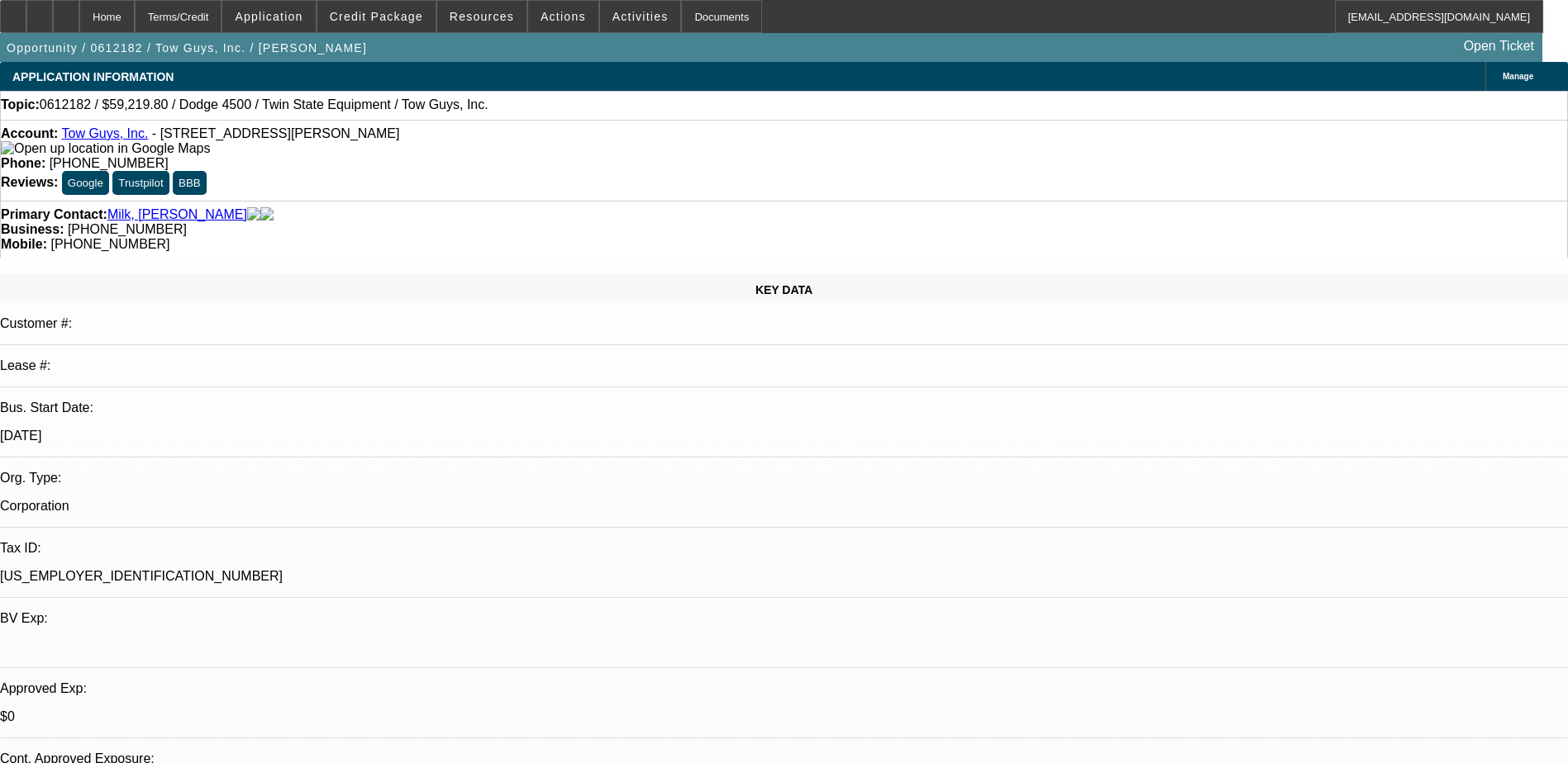
select select "0"
select select "6"
select select "0"
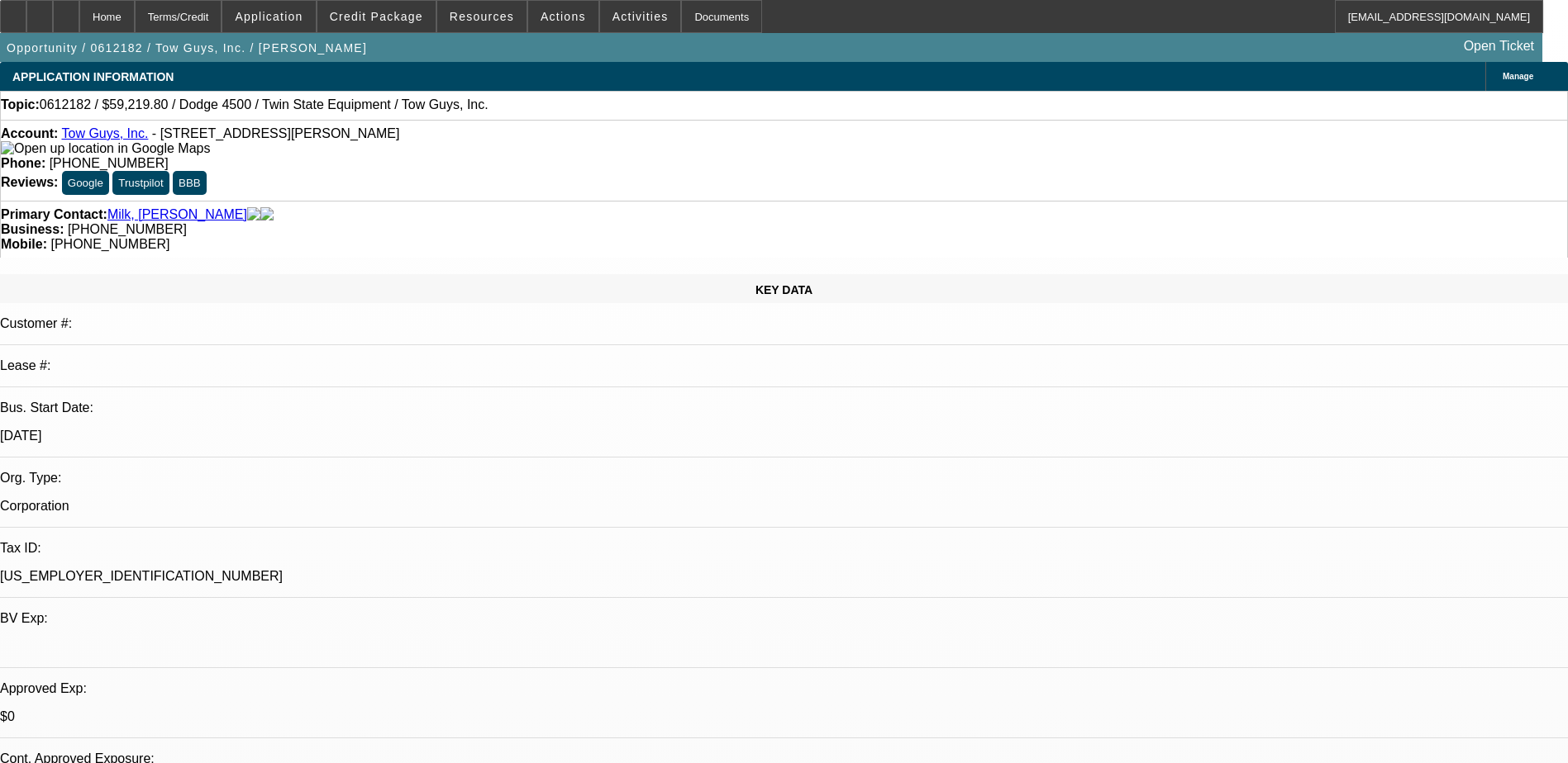
select select "0"
select select "2"
select select "0"
select select "6"
select select "0"
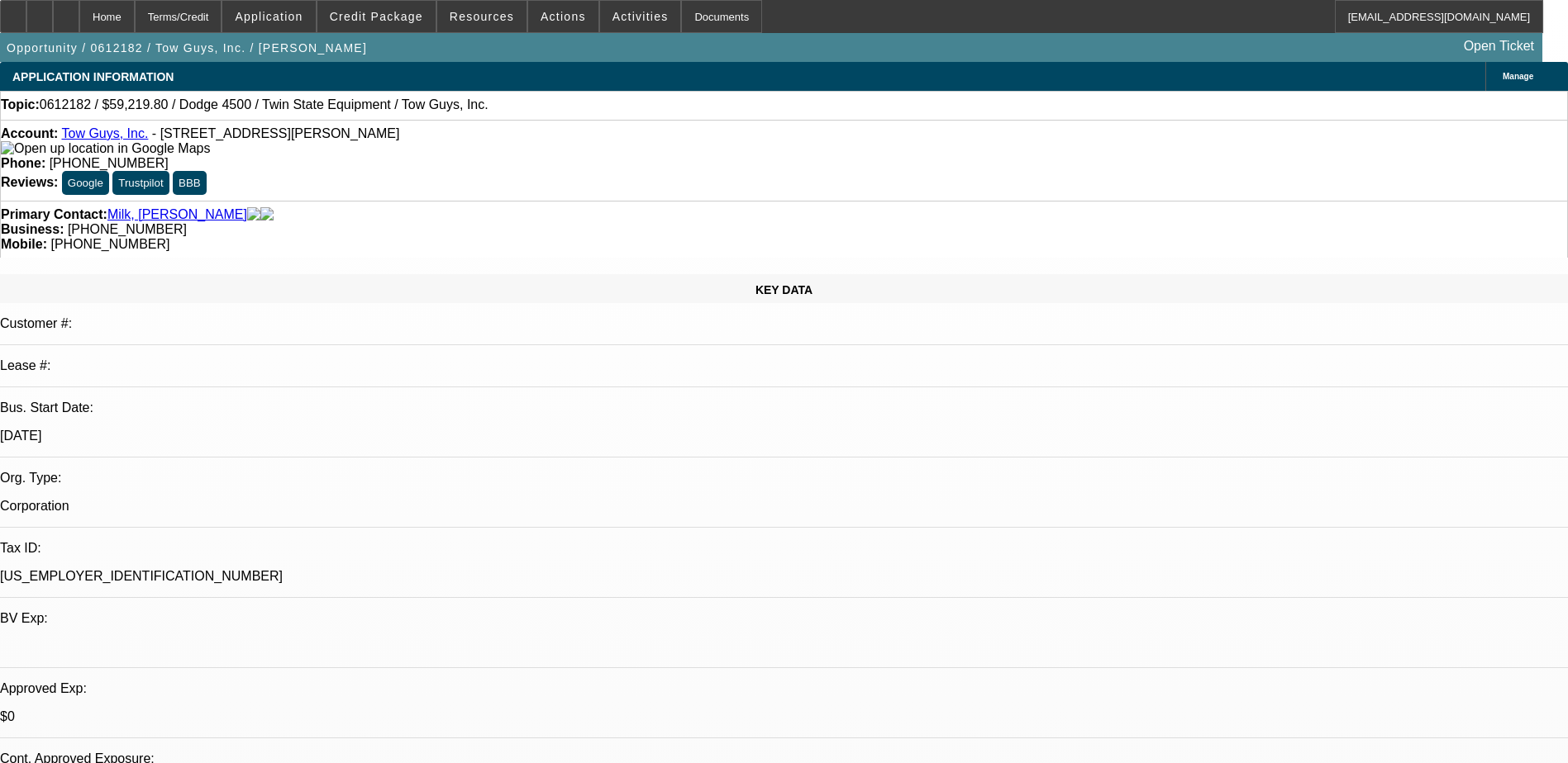
select select "0"
select select "2"
select select "0"
select select "13"
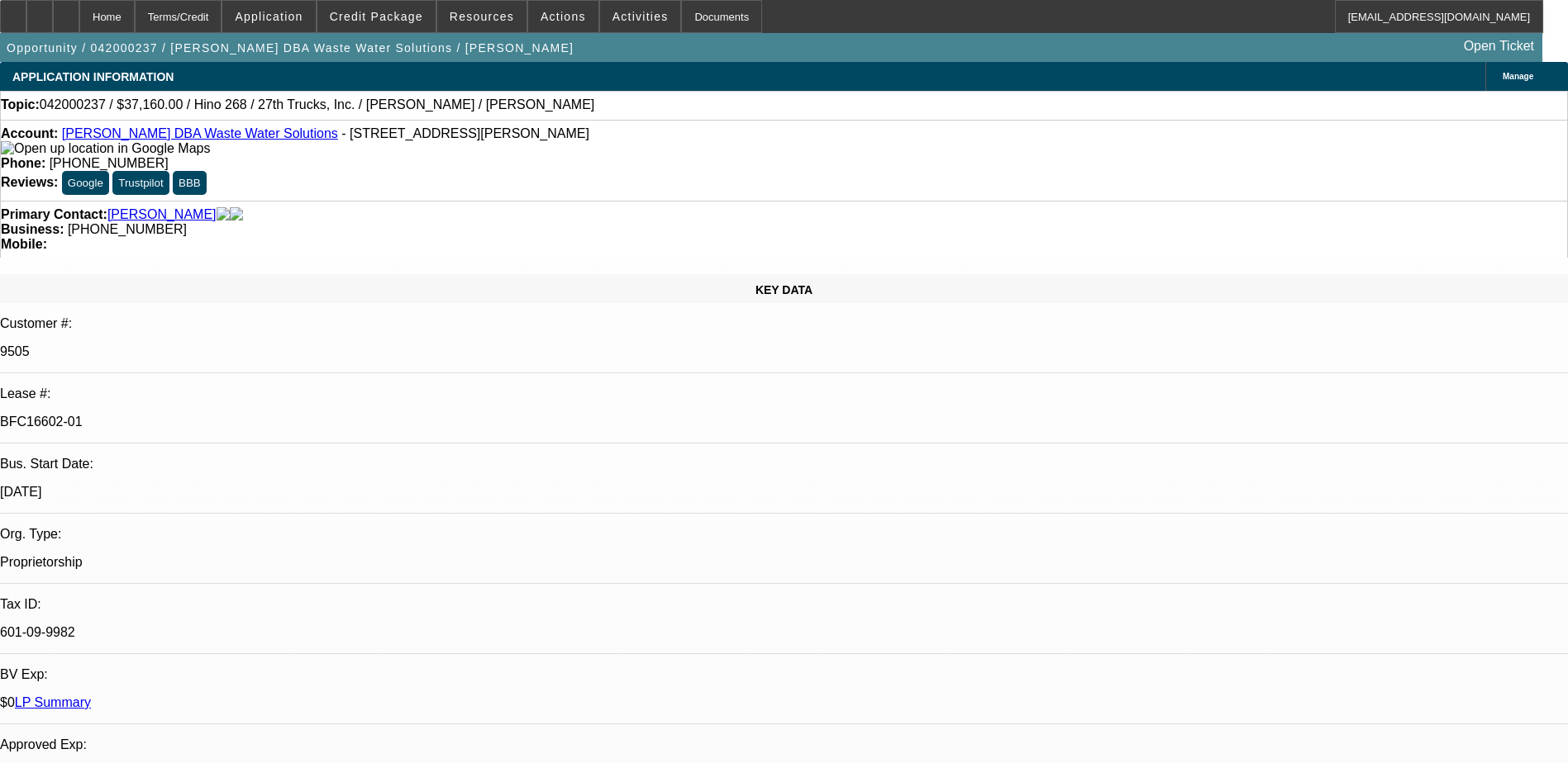
select select "0"
select select "2"
select select "0"
select select "2"
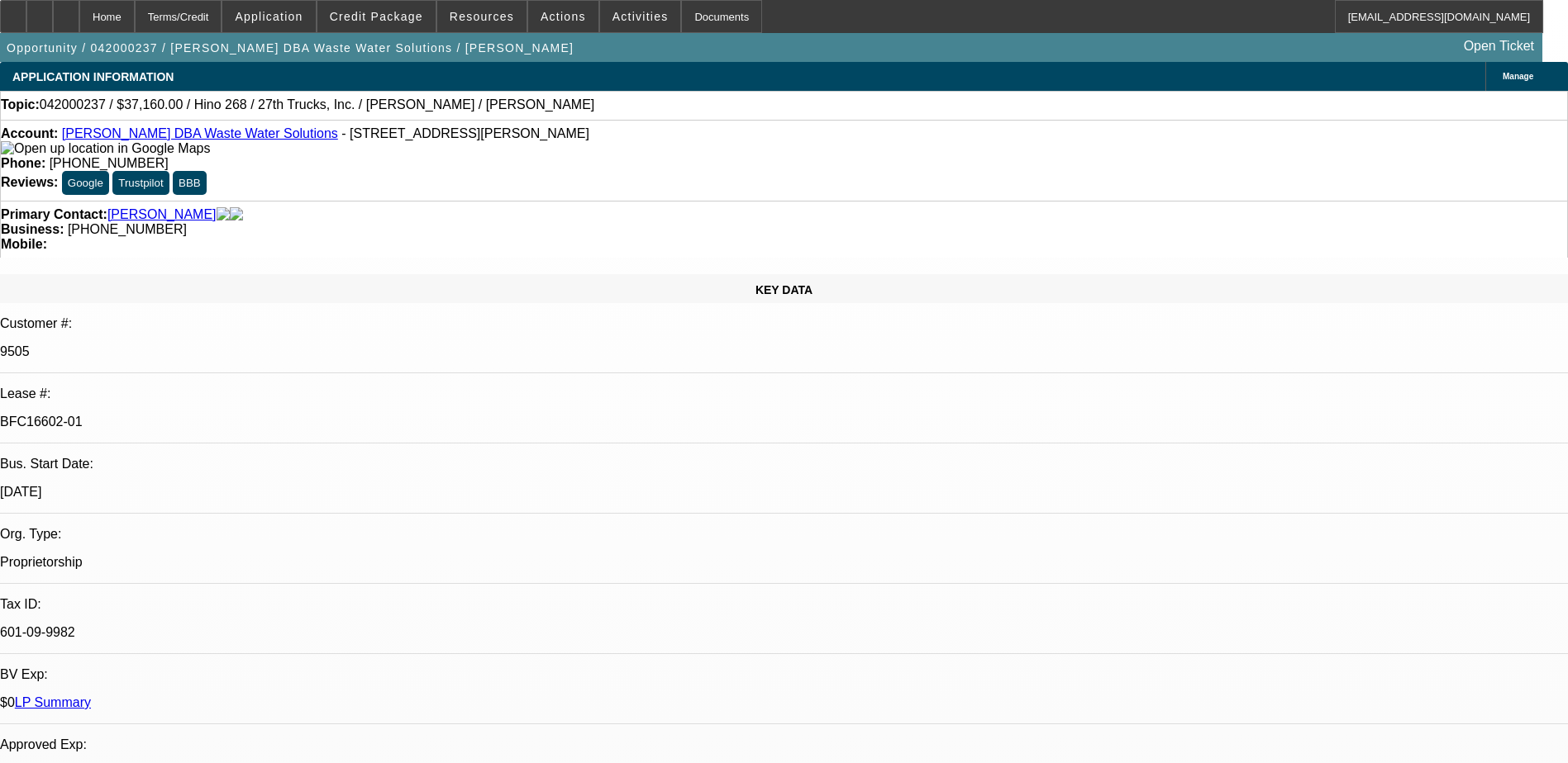
select select "0"
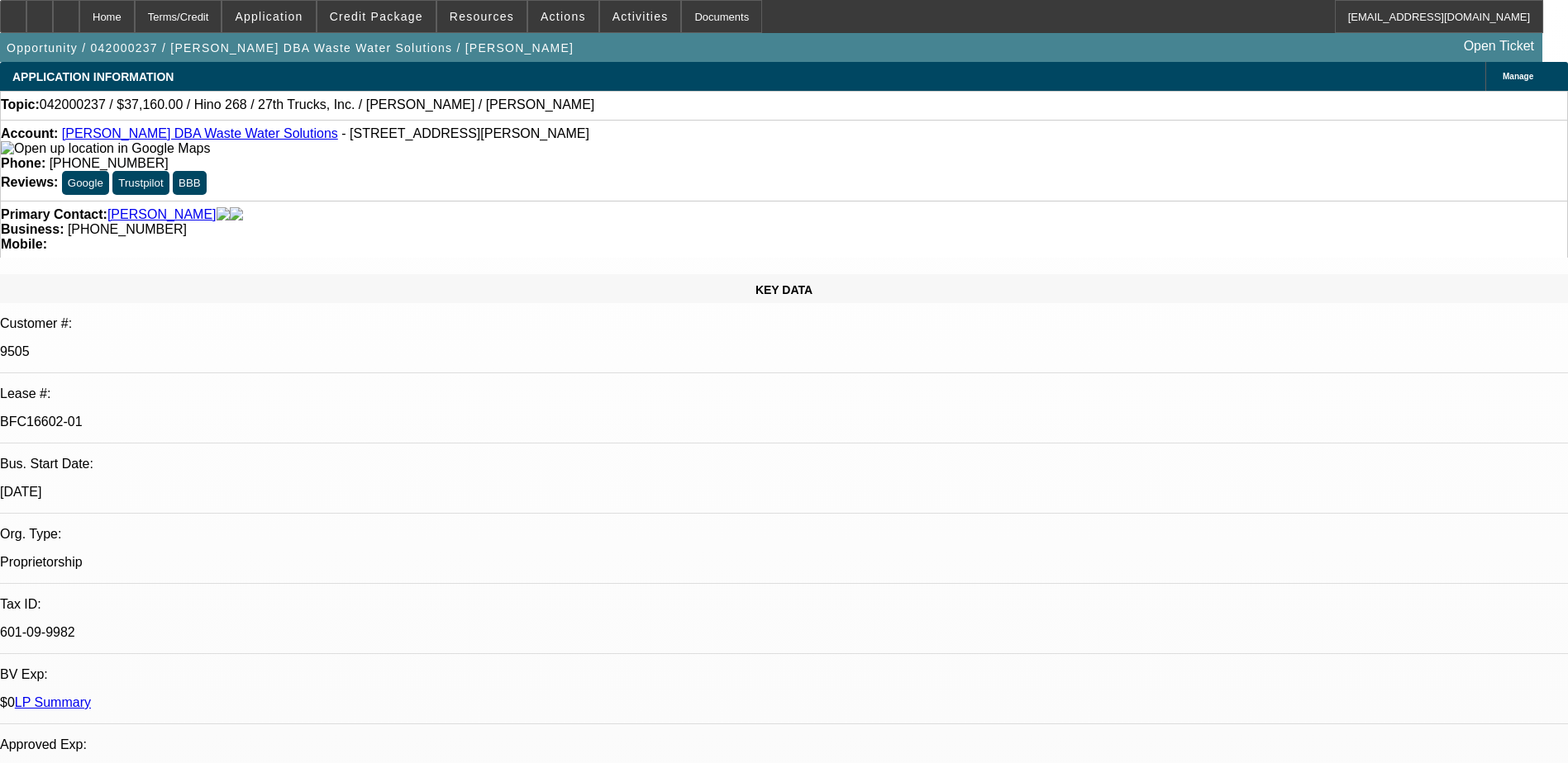
select select "2"
select select "0"
select select "1"
select select "2"
select select "6"
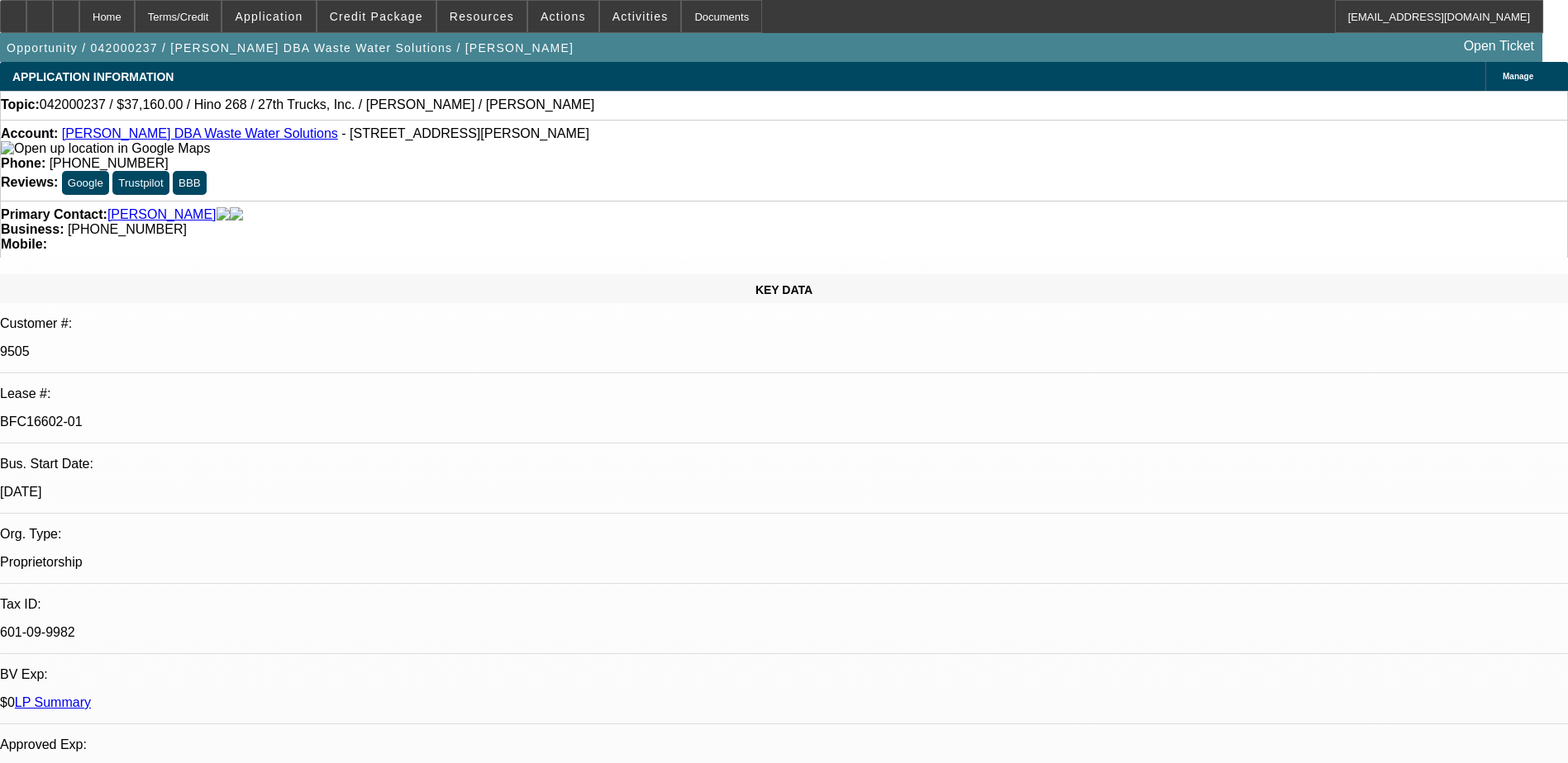
select select "1"
select select "2"
select select "6"
select select "1"
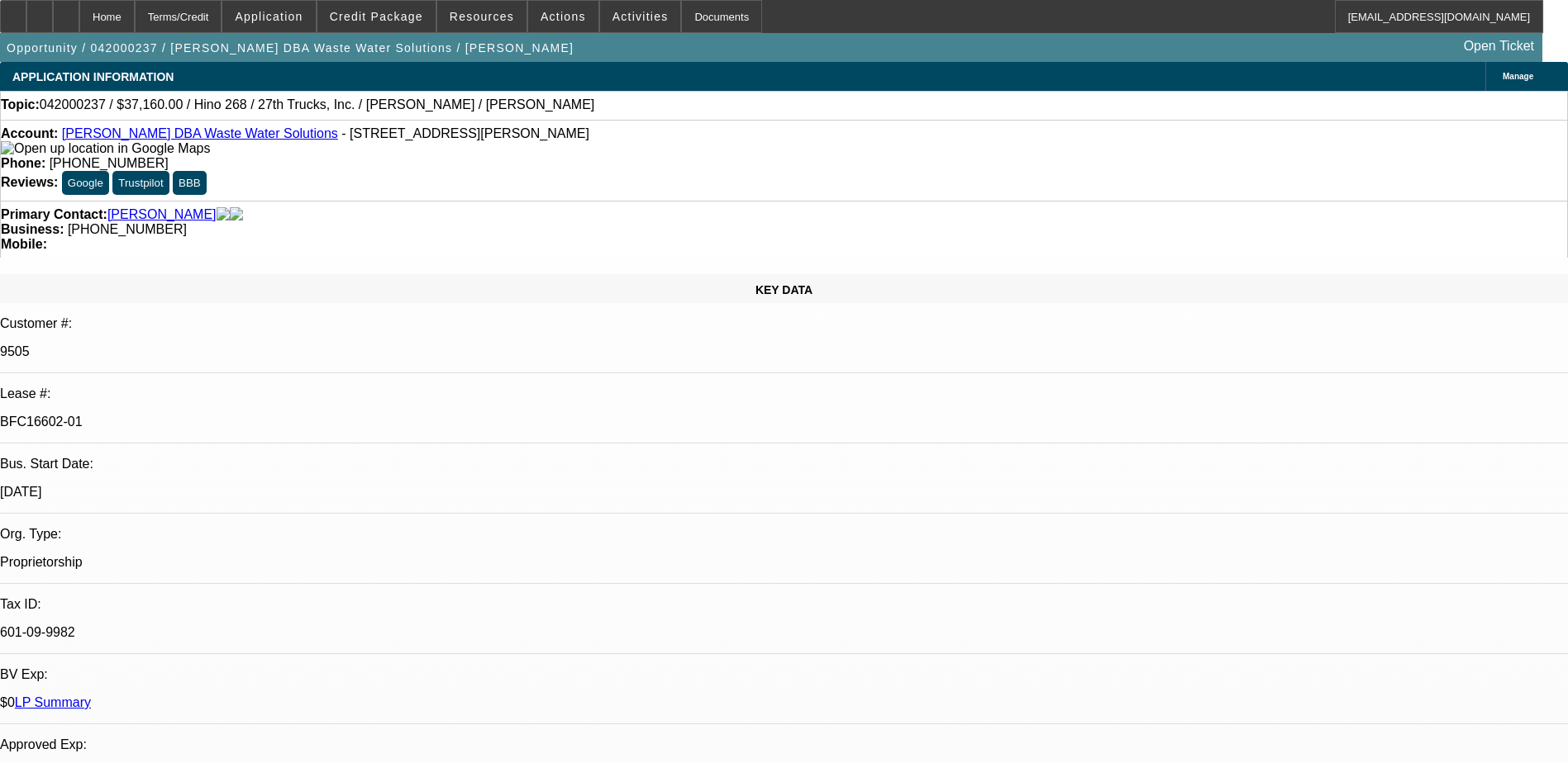
select select "6"
select select "1"
select select "2"
select select "6"
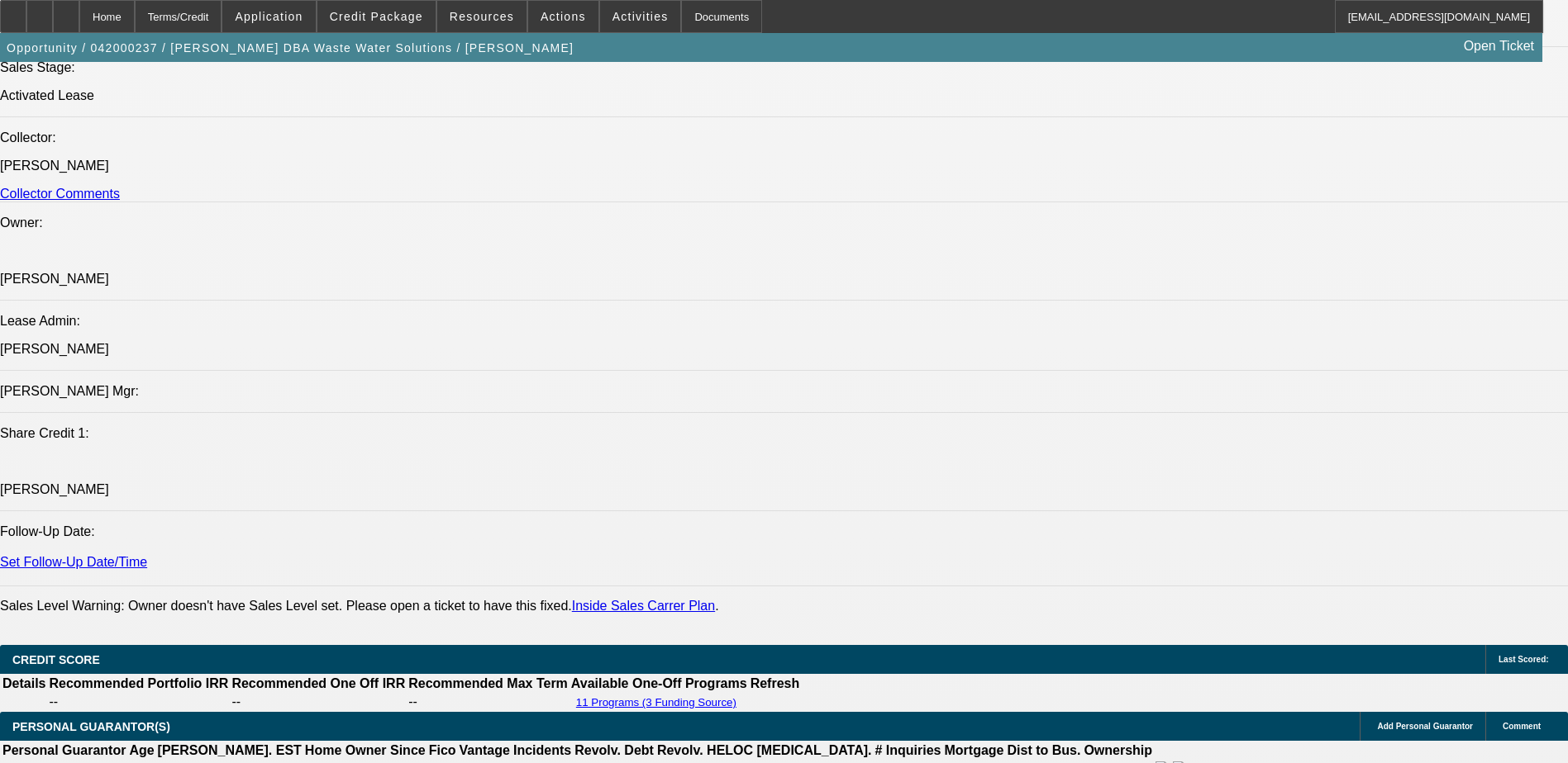
scroll to position [1735, 0]
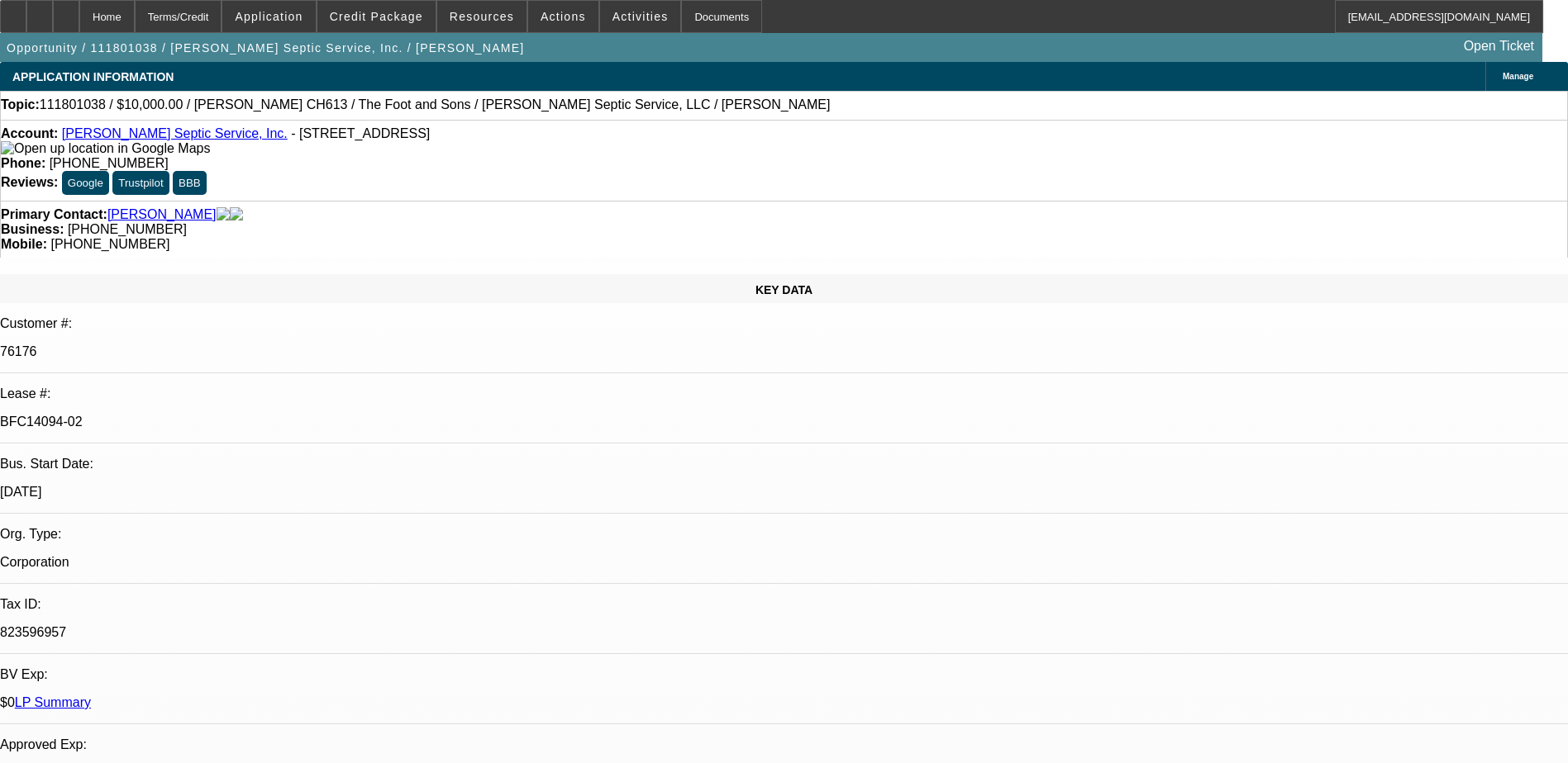
select select "0"
select select "1.5"
select select "0"
select select "1.5"
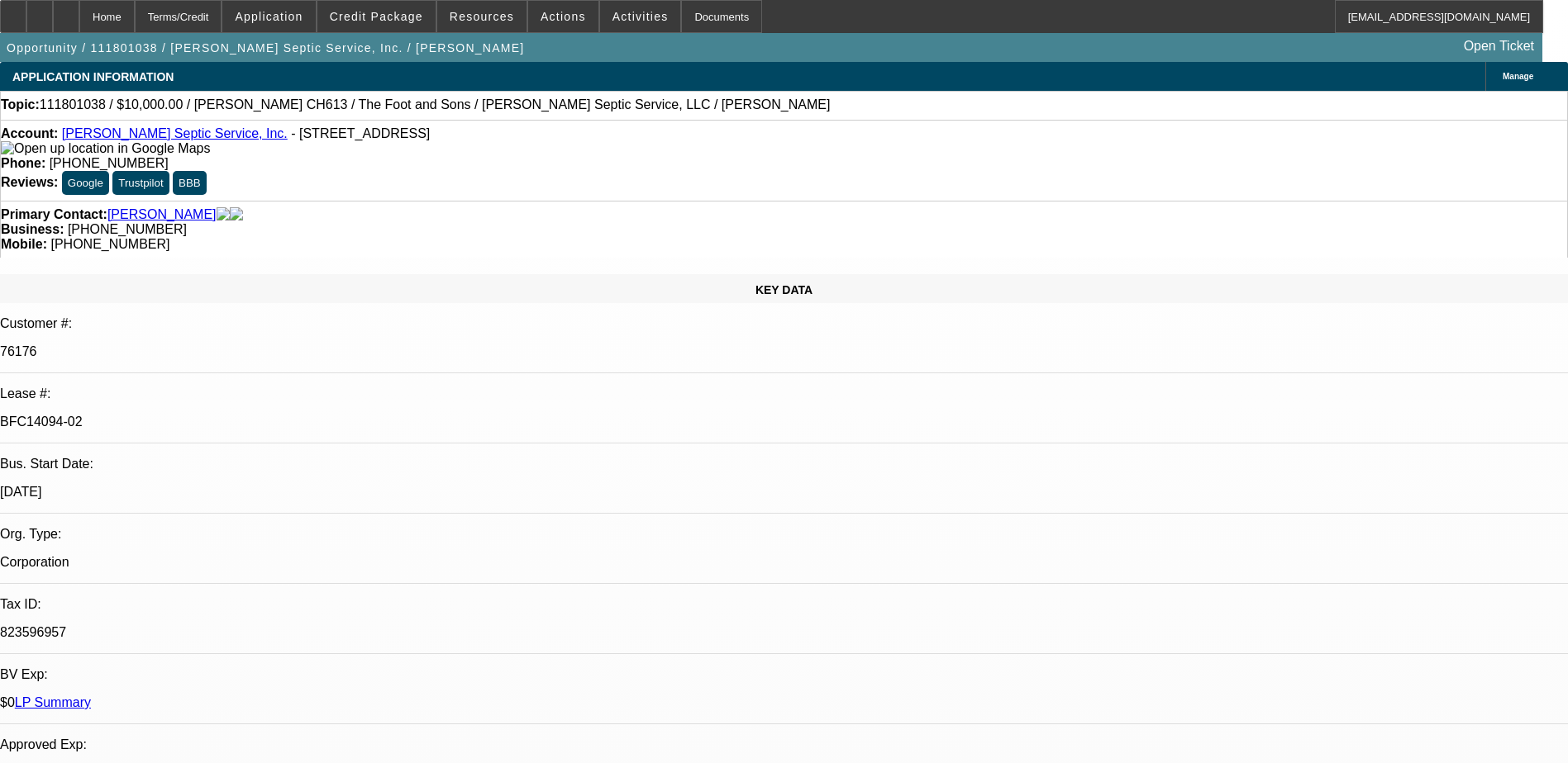
select select "0"
select select "1.5"
select select "0"
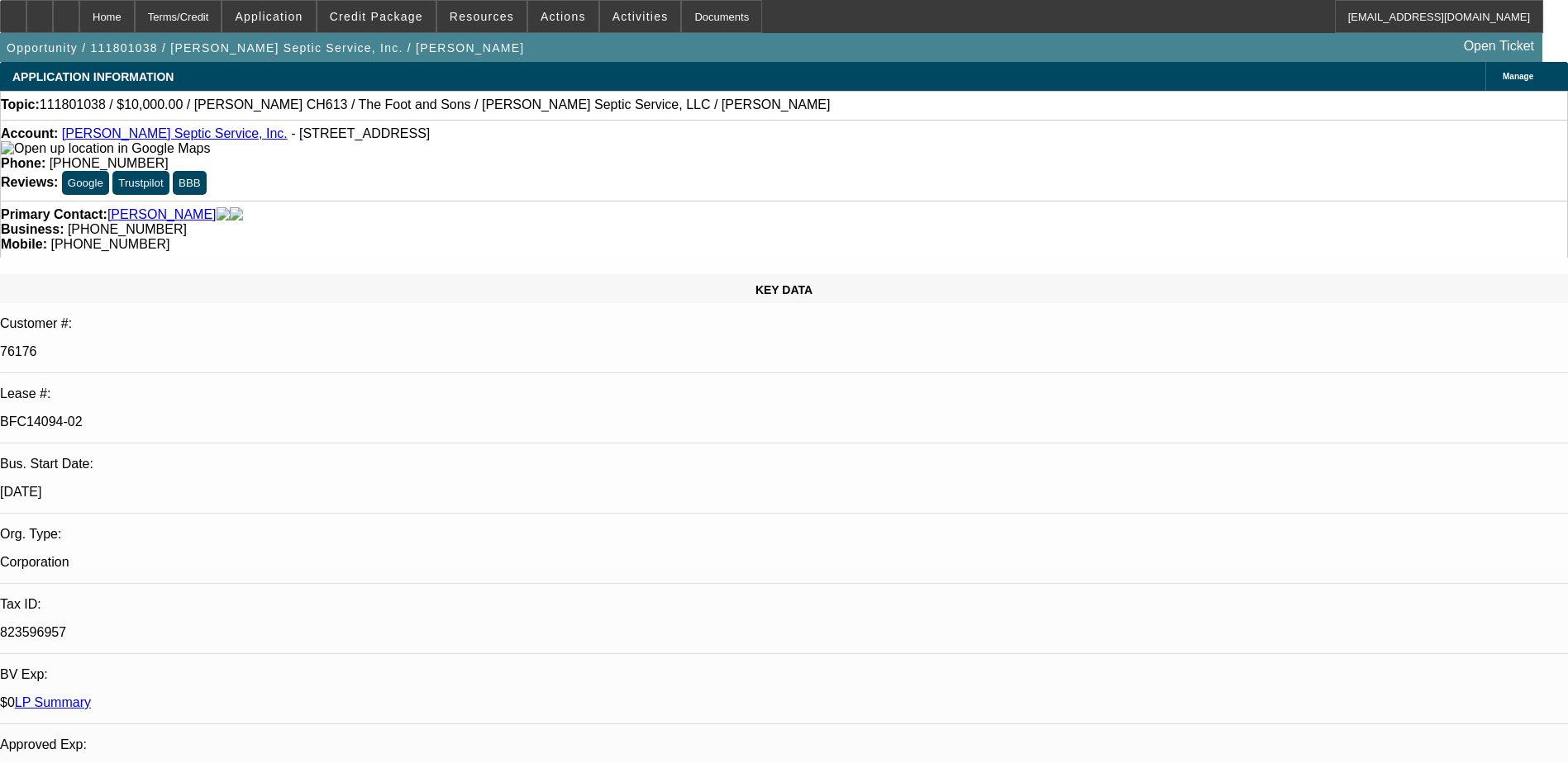
select select "2"
select select "0"
select select "1"
select select "2"
select select "6"
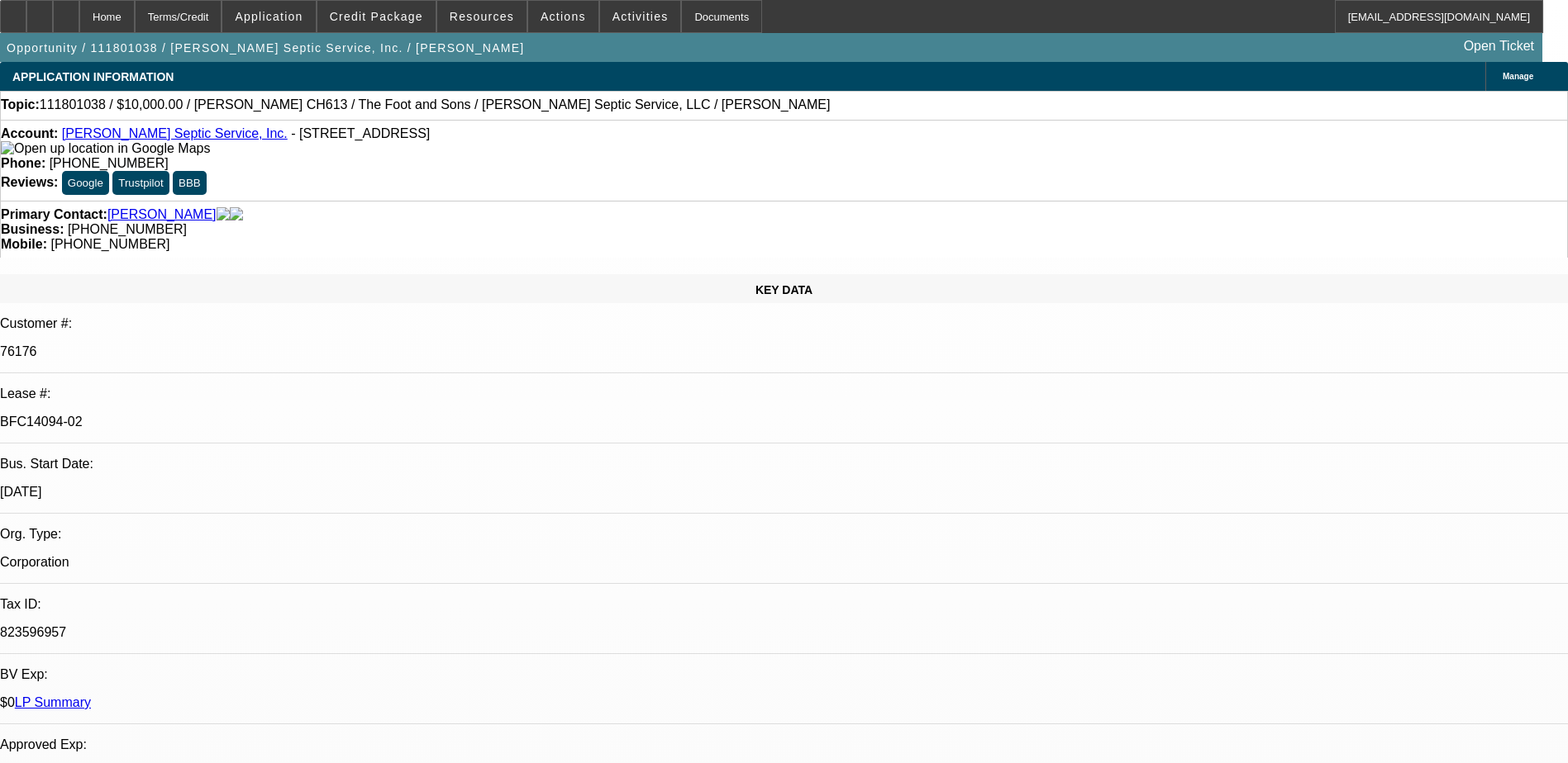
select select "1"
select select "2"
select select "6"
select select "1"
select select "2"
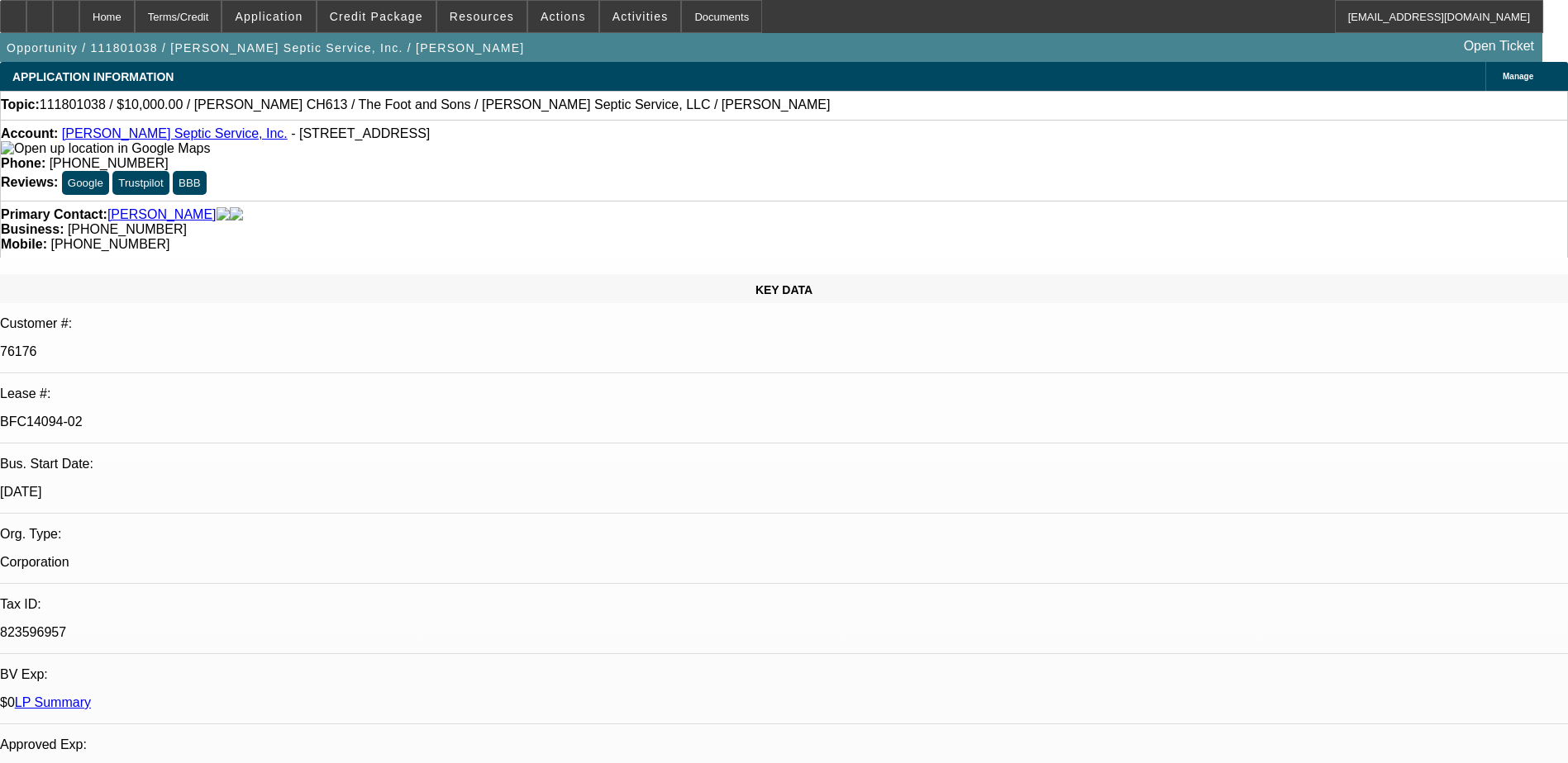
select select "6"
select select "1"
select select "2"
select select "6"
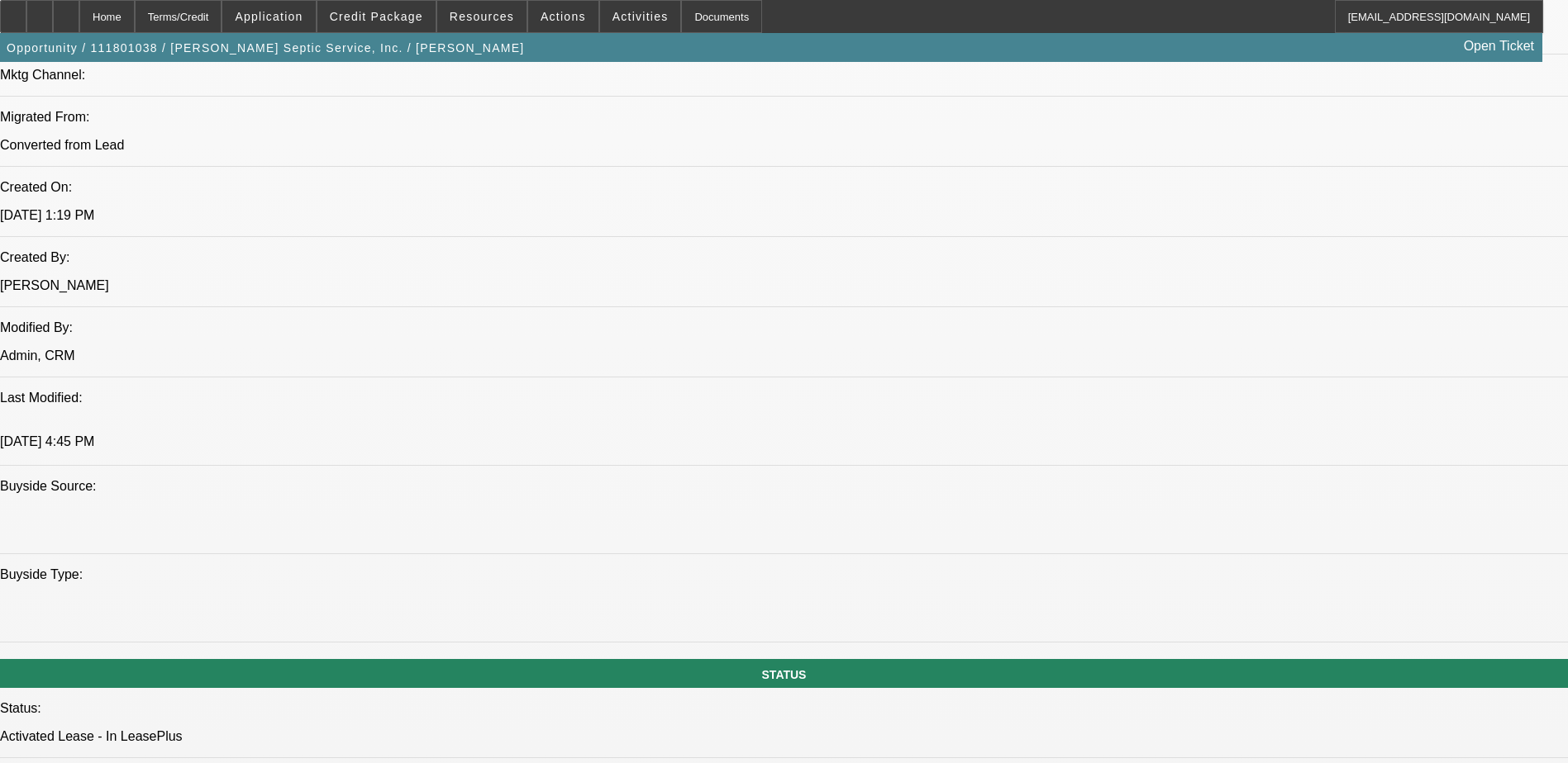
scroll to position [1157, 0]
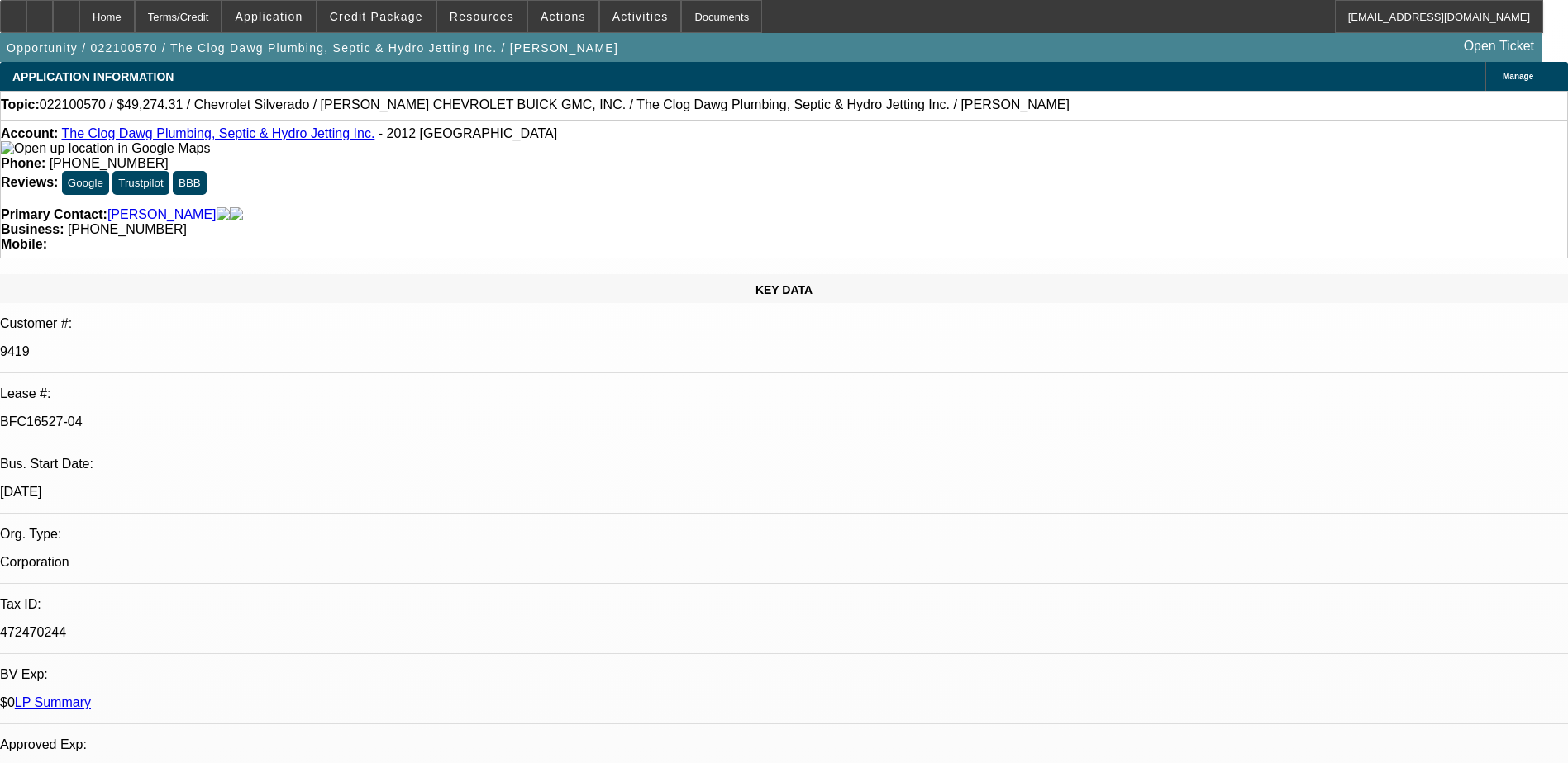
select select "0"
select select "6"
select select "0"
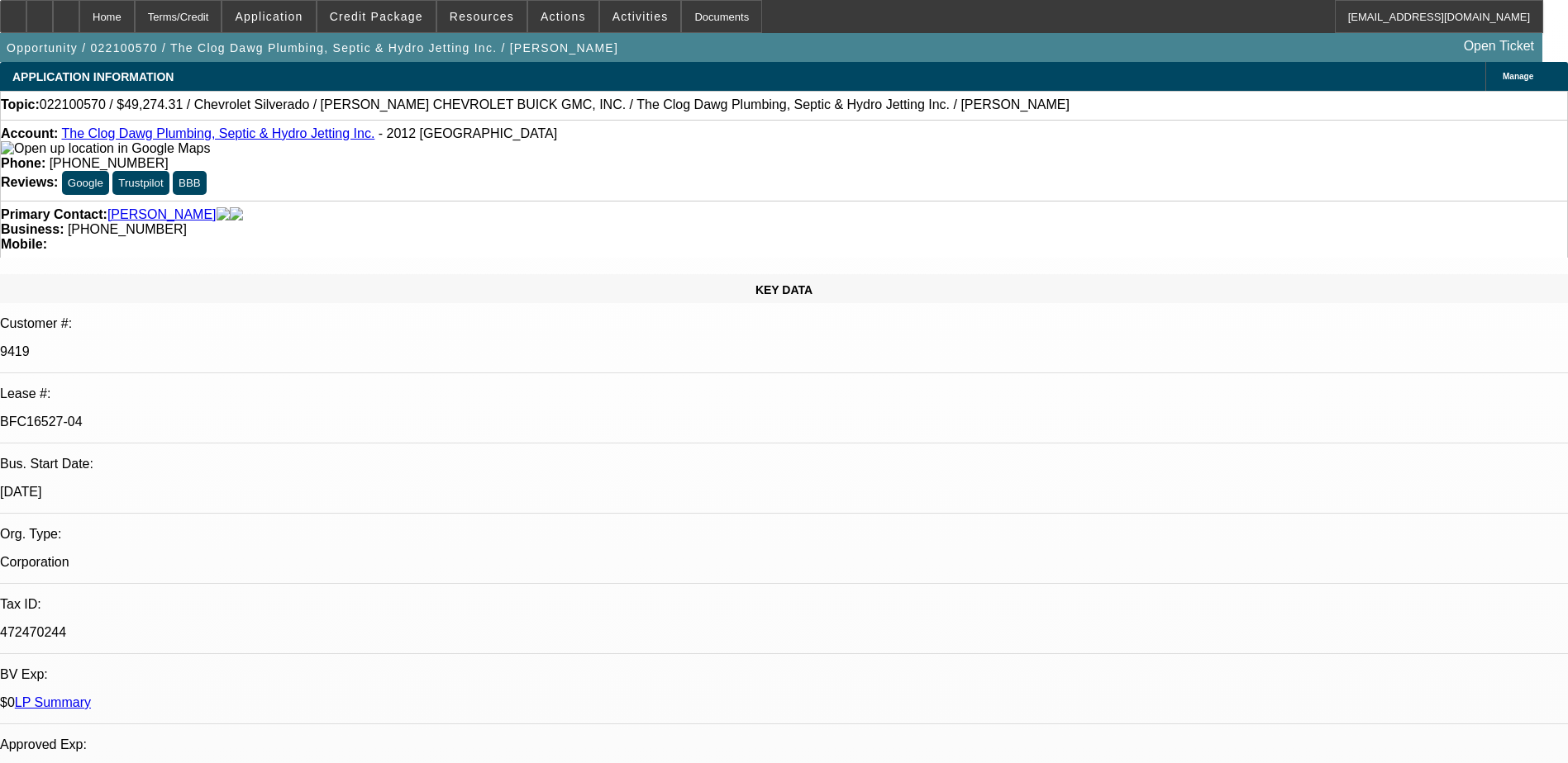
select select "0"
select select "2"
select select "0"
select select "6"
select select "0"
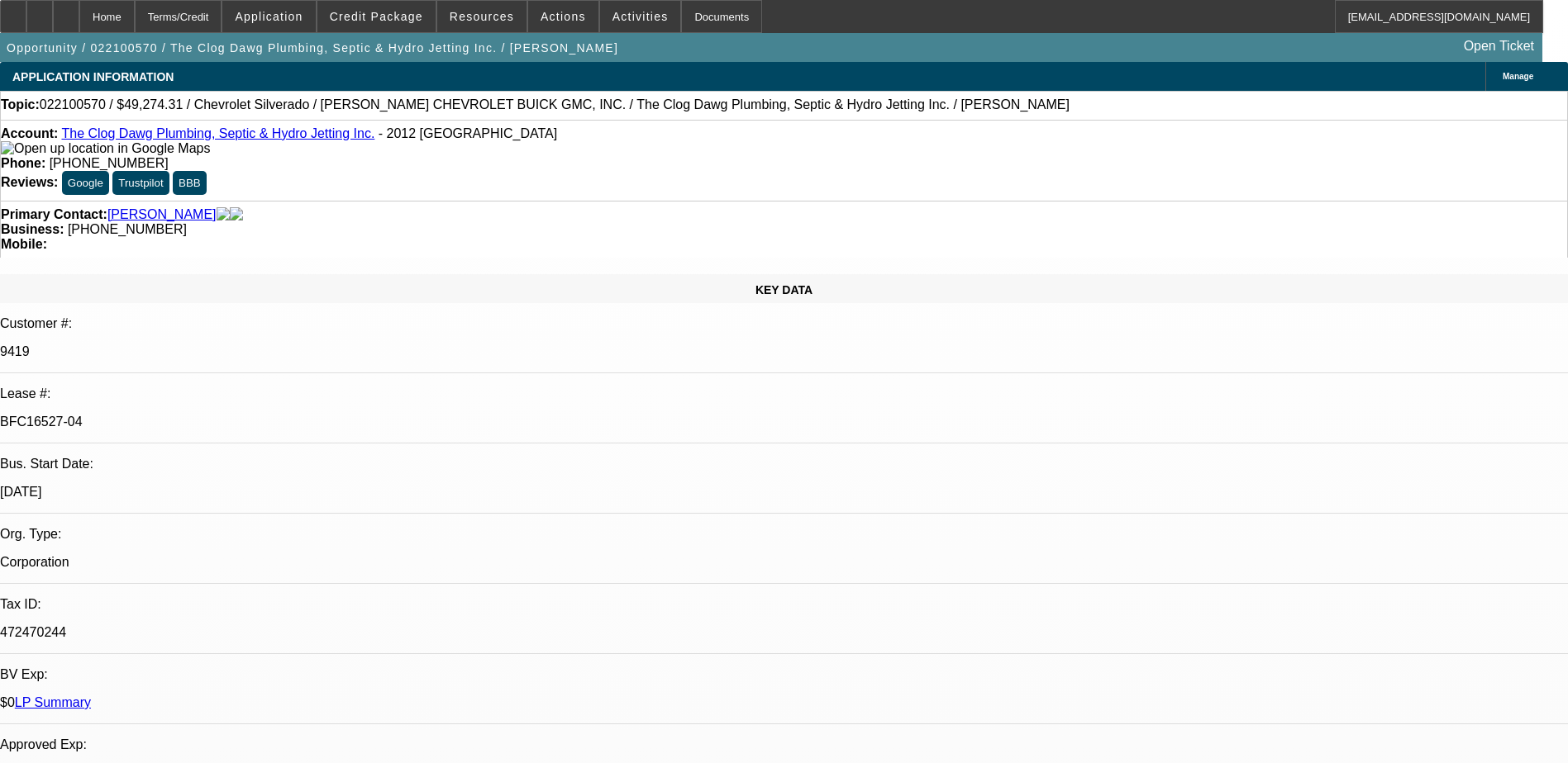
select select "0"
select select "2"
select select "0"
select select "6"
select select "0"
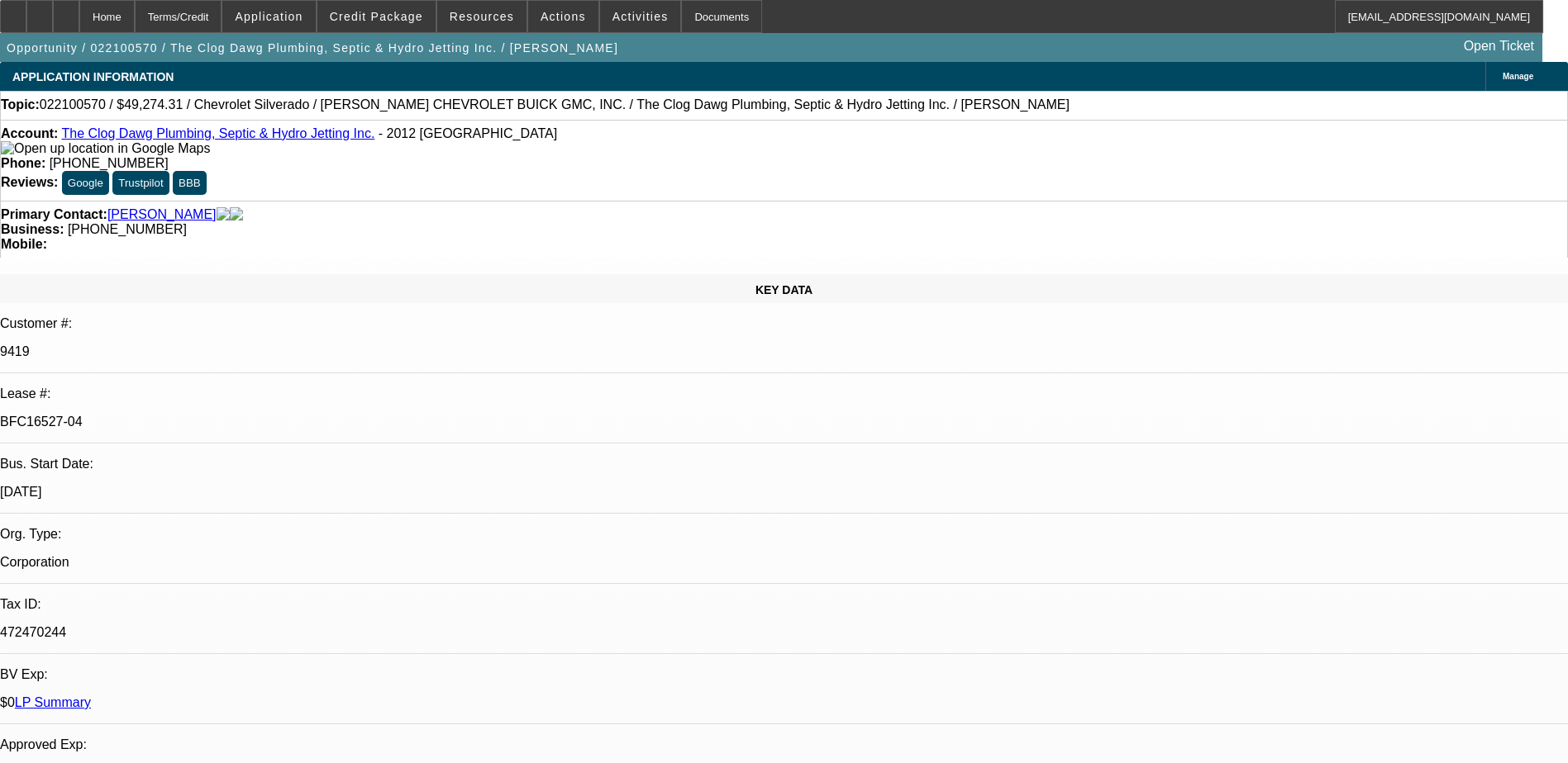
select select "0"
select select "2"
select select "0"
select select "6"
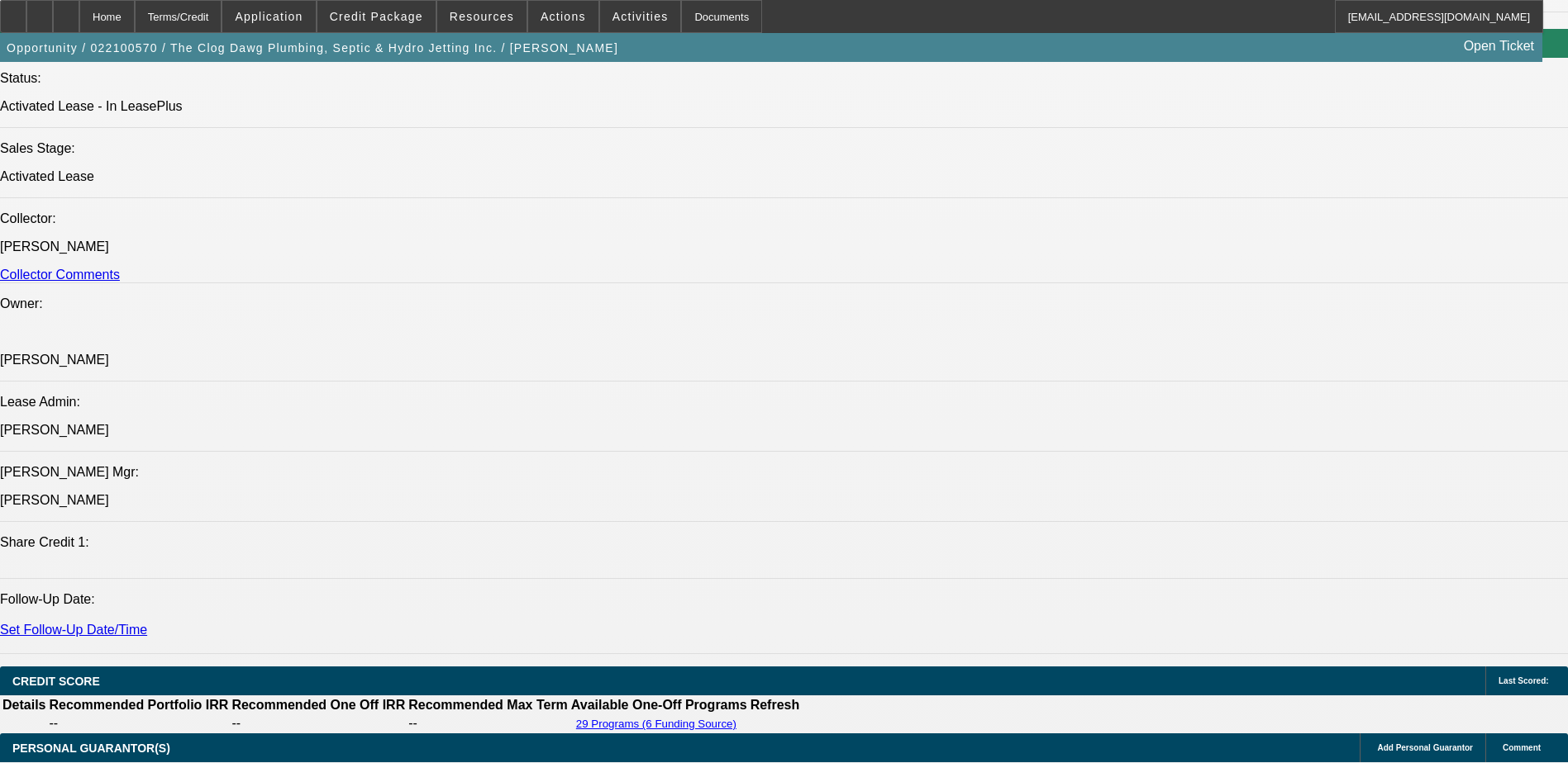
scroll to position [1982, 0]
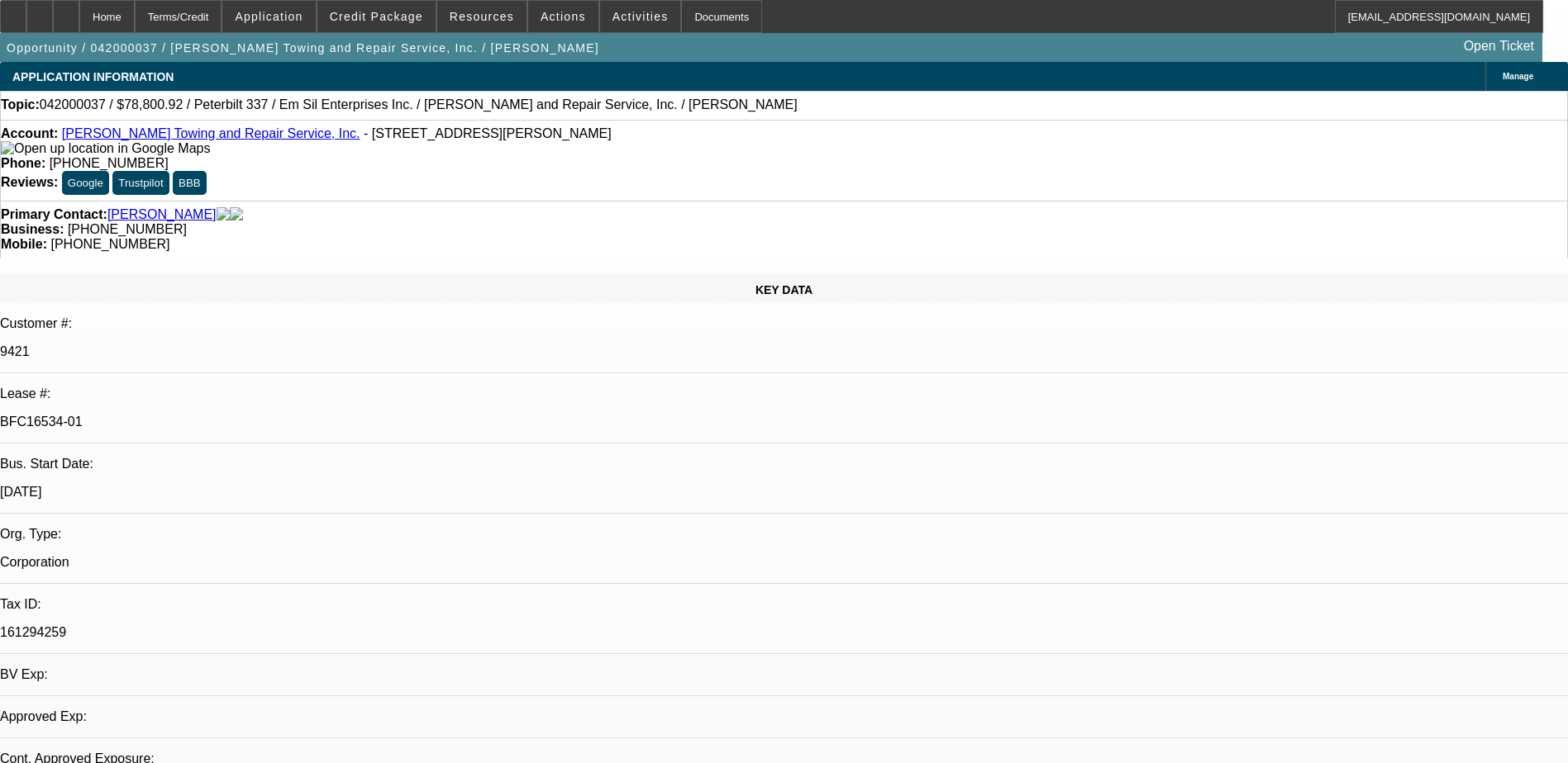
select select "0"
select select "2"
select select "0.1"
select select "4"
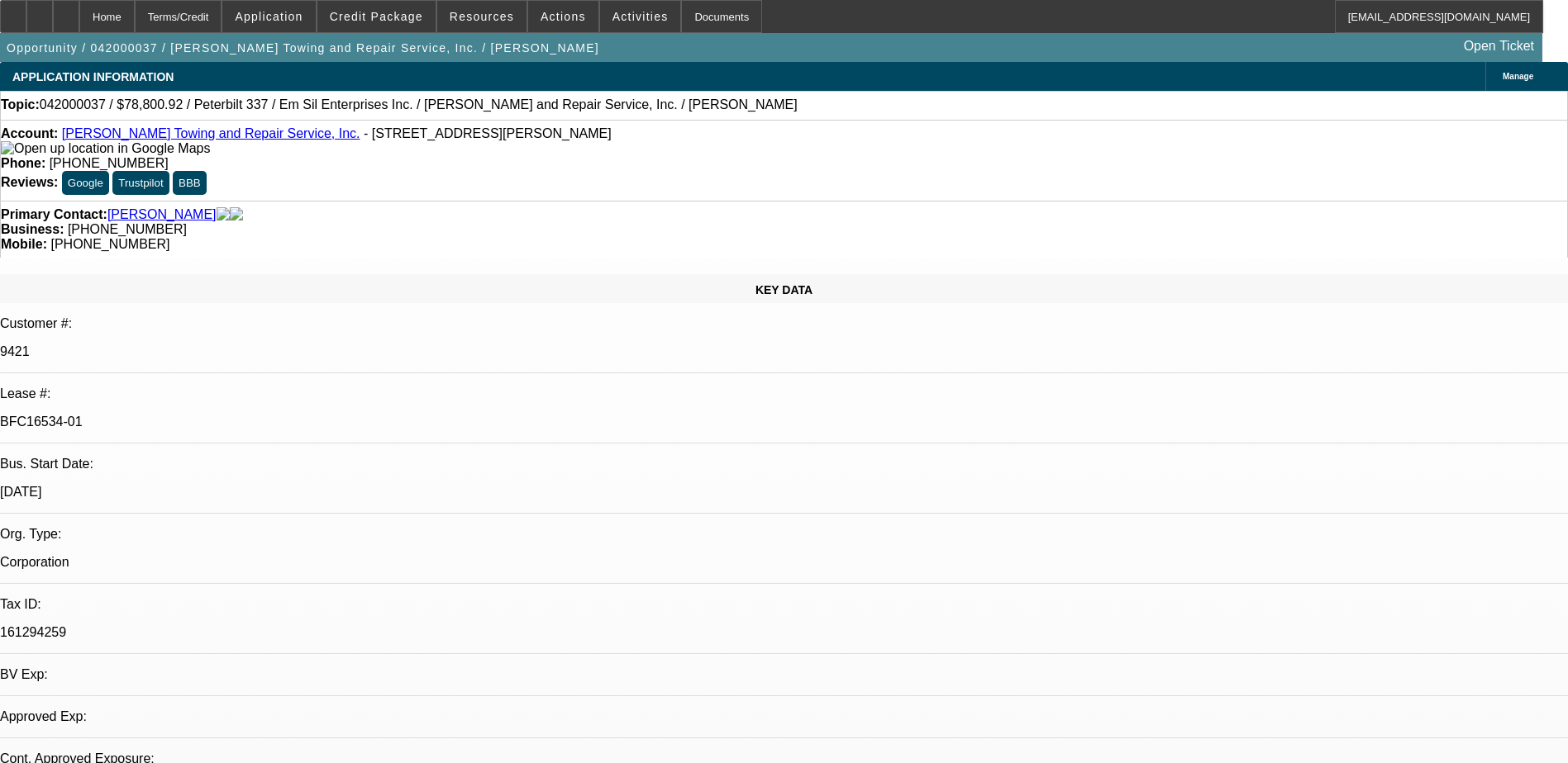
select select "0"
select select "2"
select select "0"
select select "6"
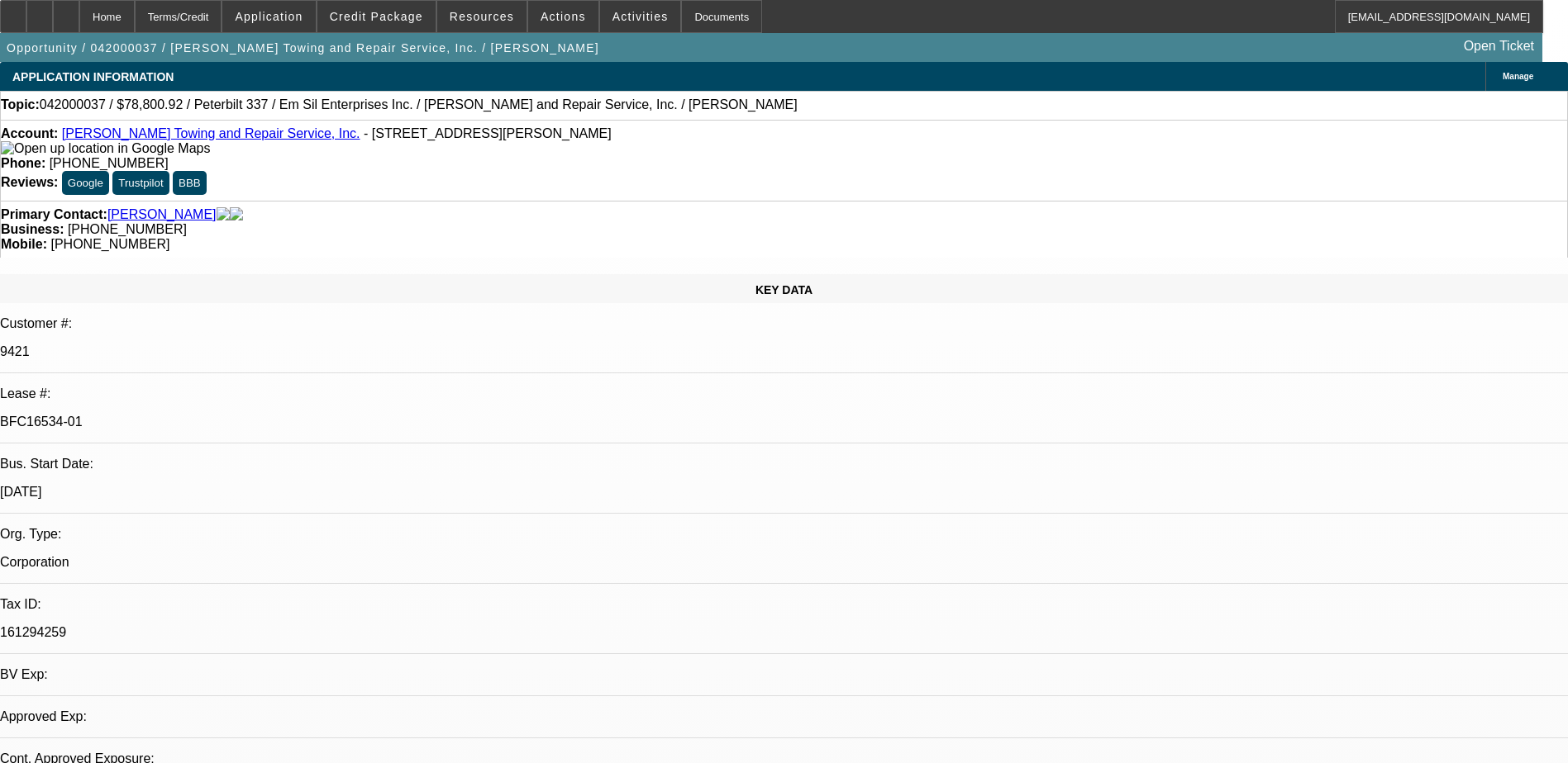
select select "0"
select select "2"
select select "0.1"
select select "4"
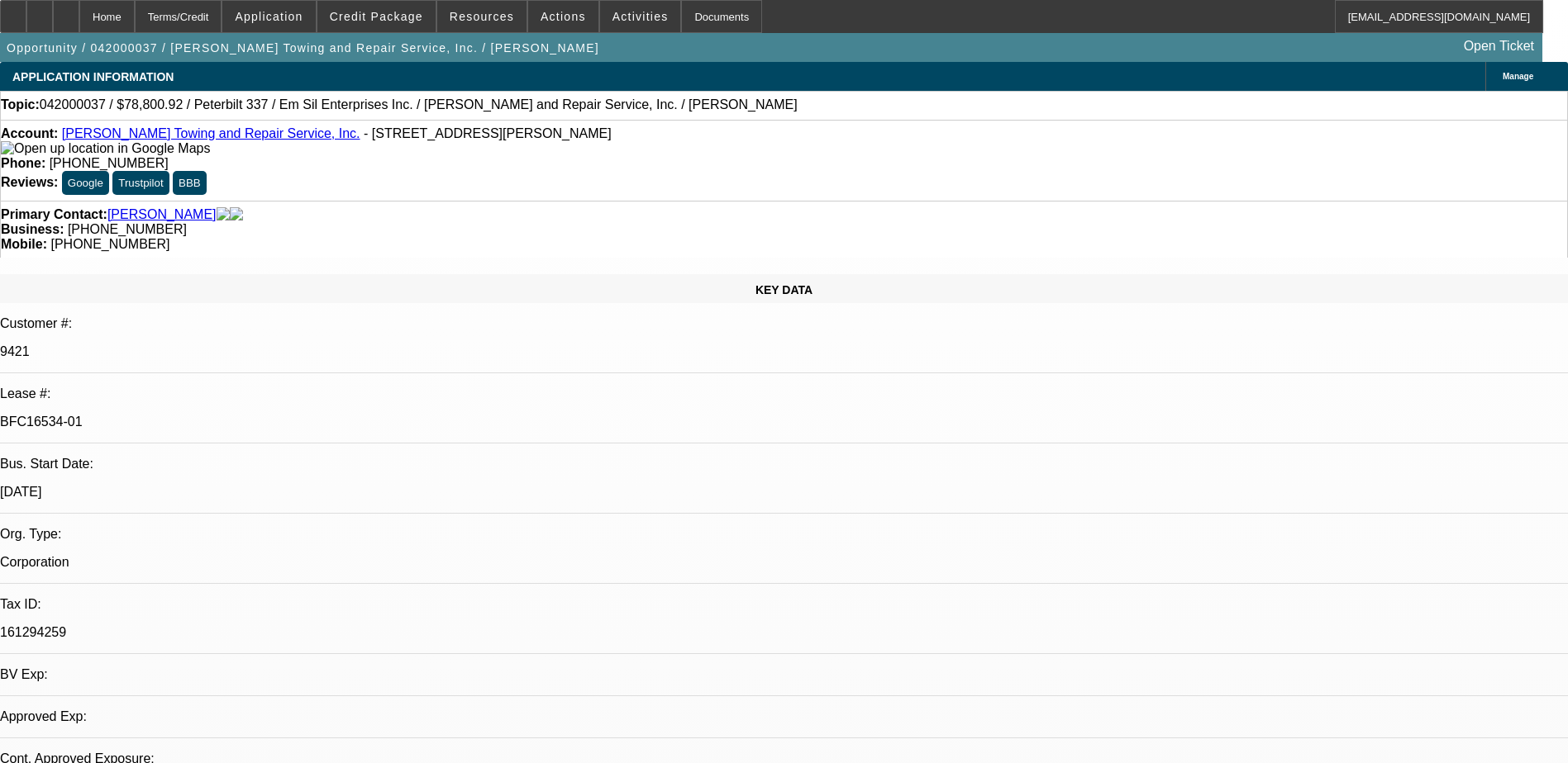
select select "0"
select select "2"
select select "0.1"
select select "4"
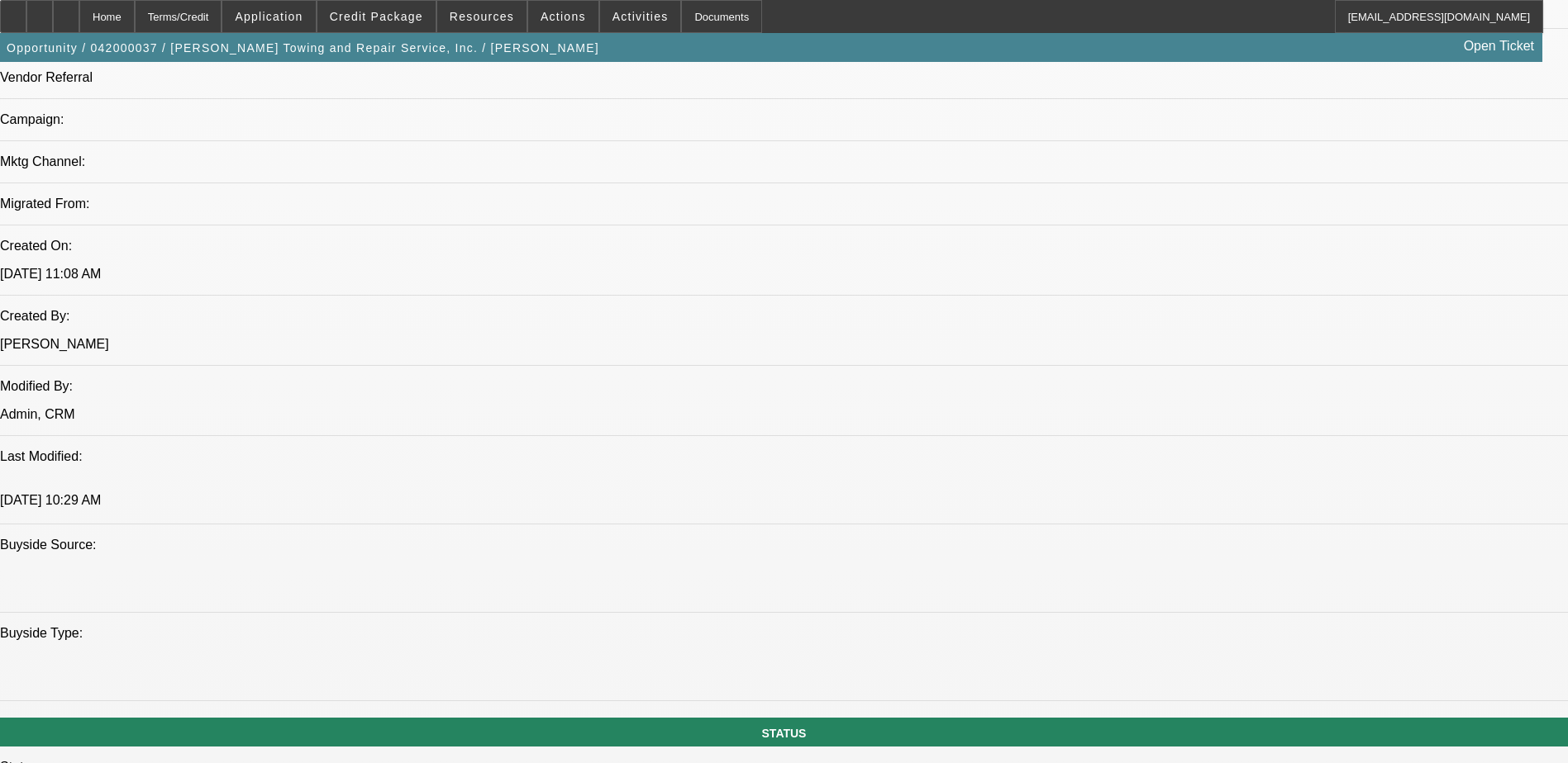
scroll to position [1653, 0]
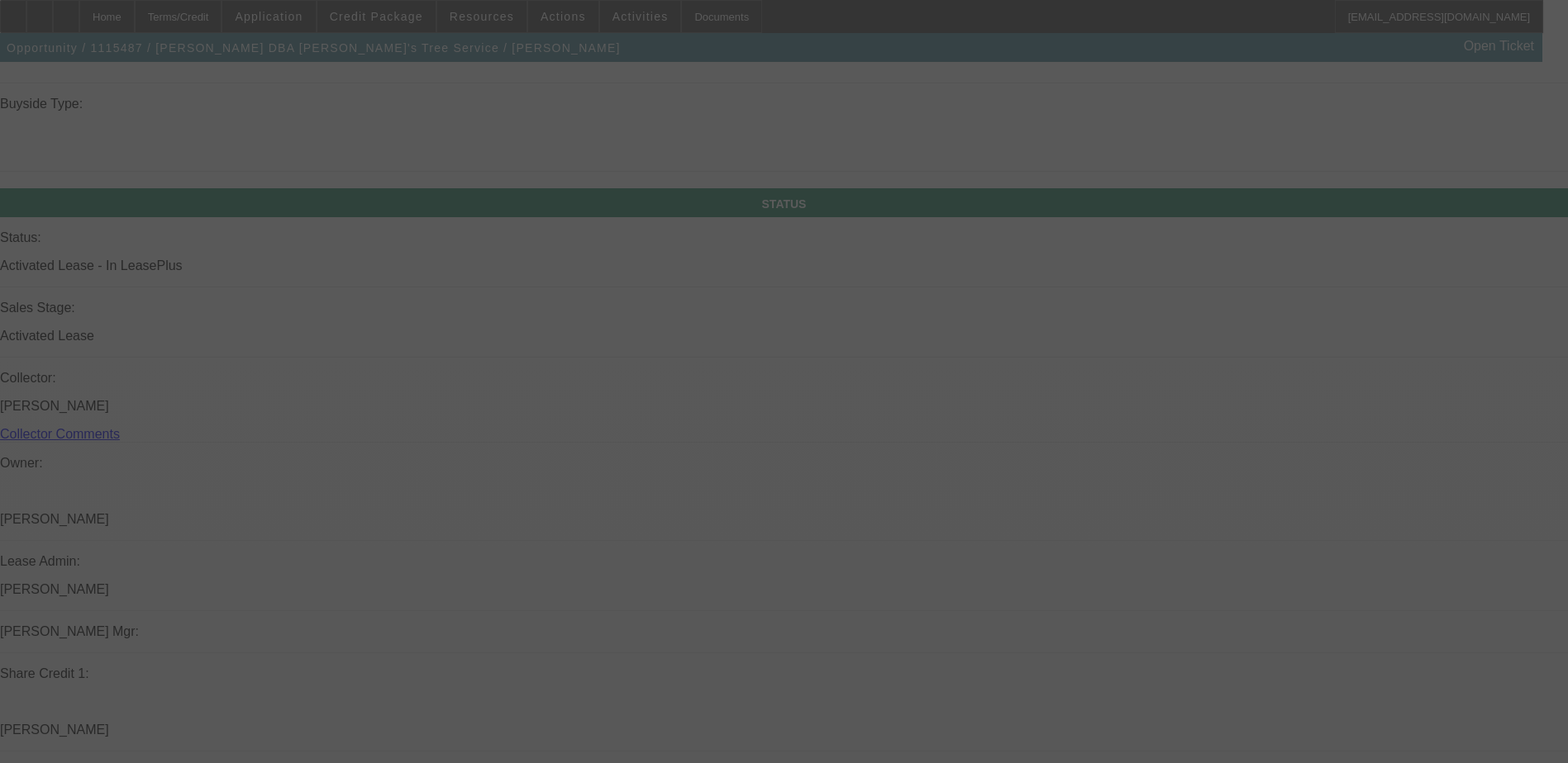
scroll to position [1842, 0]
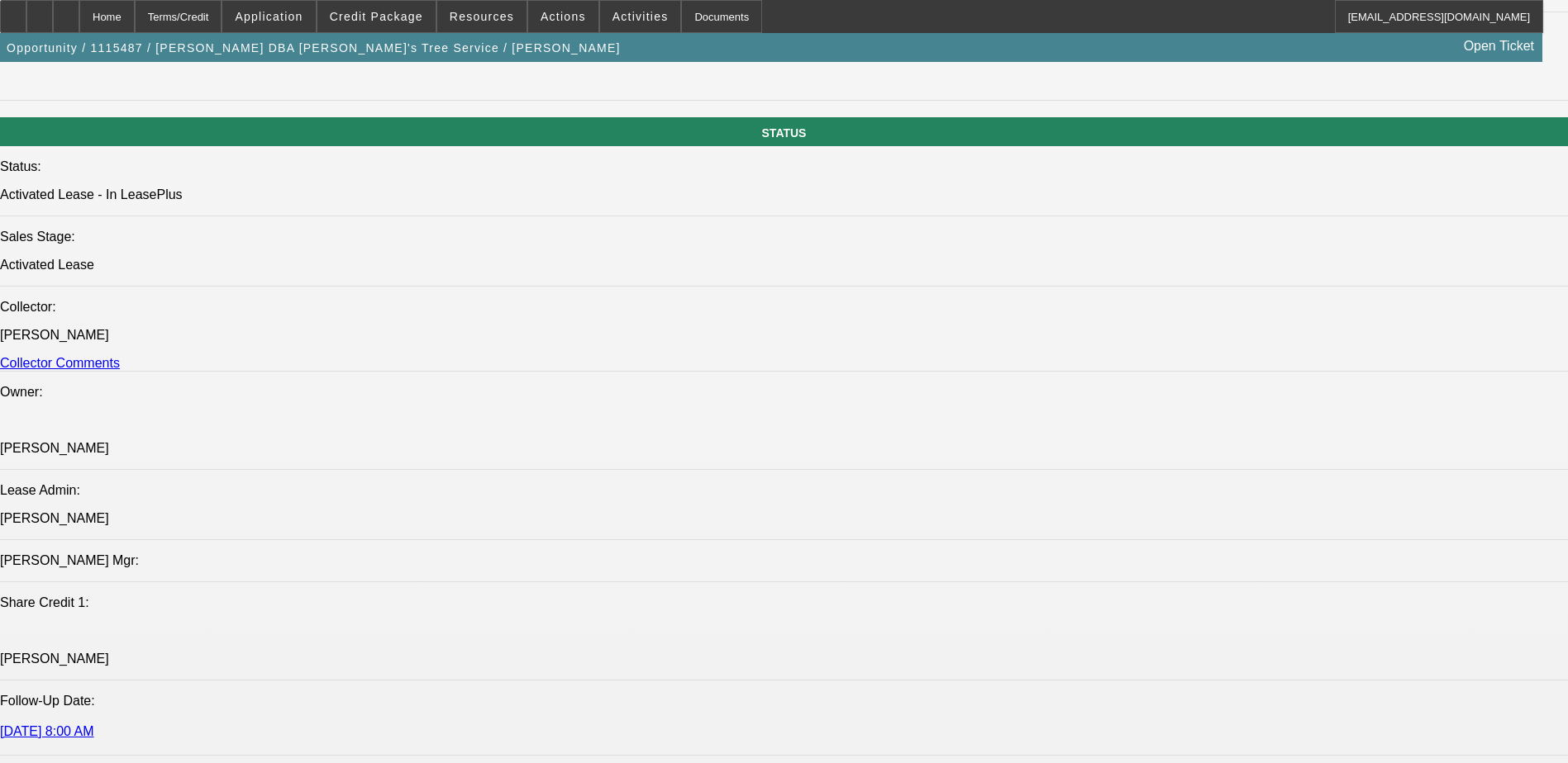
select select "0"
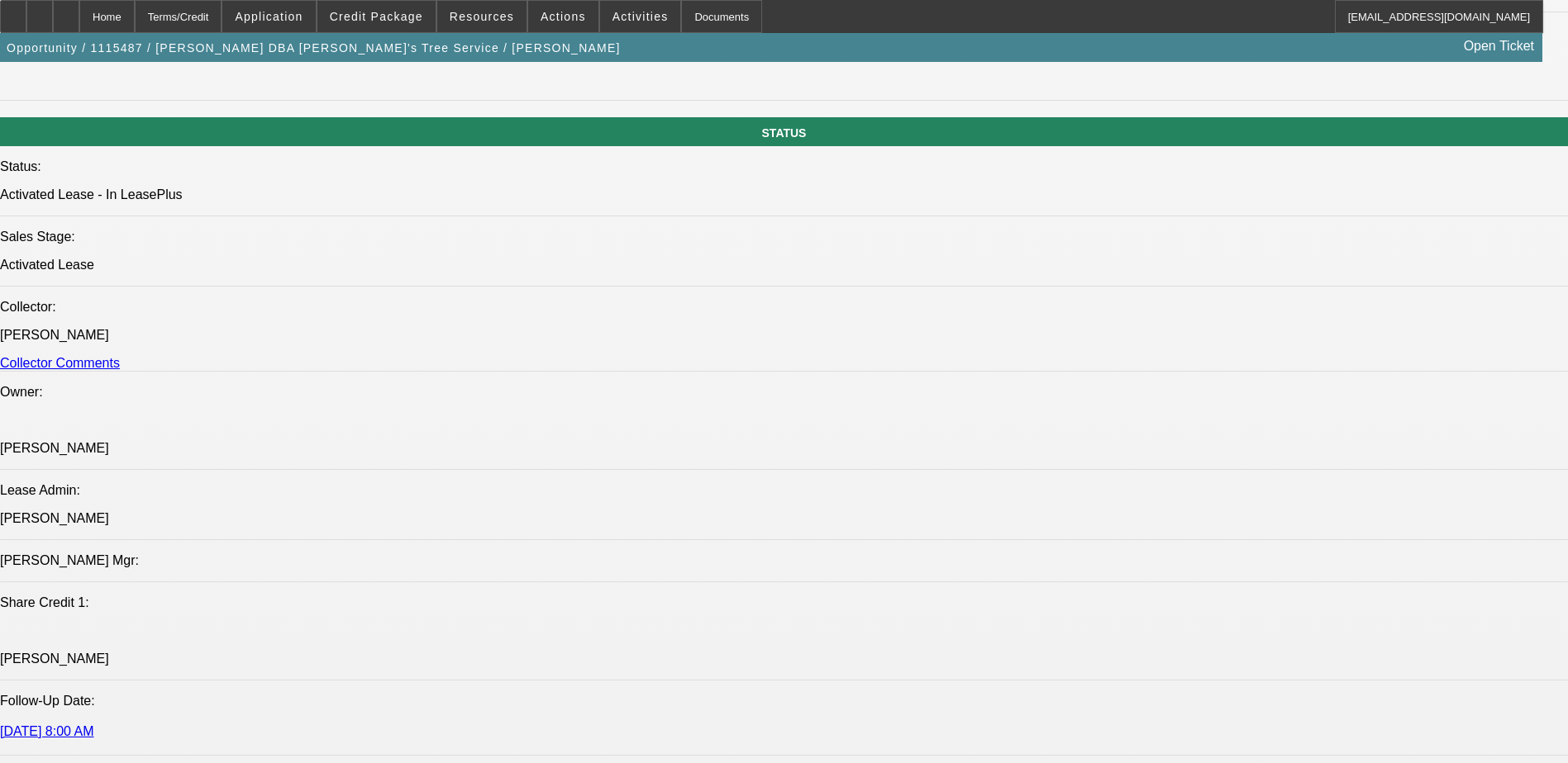
select select "0"
select select "2"
select select "0"
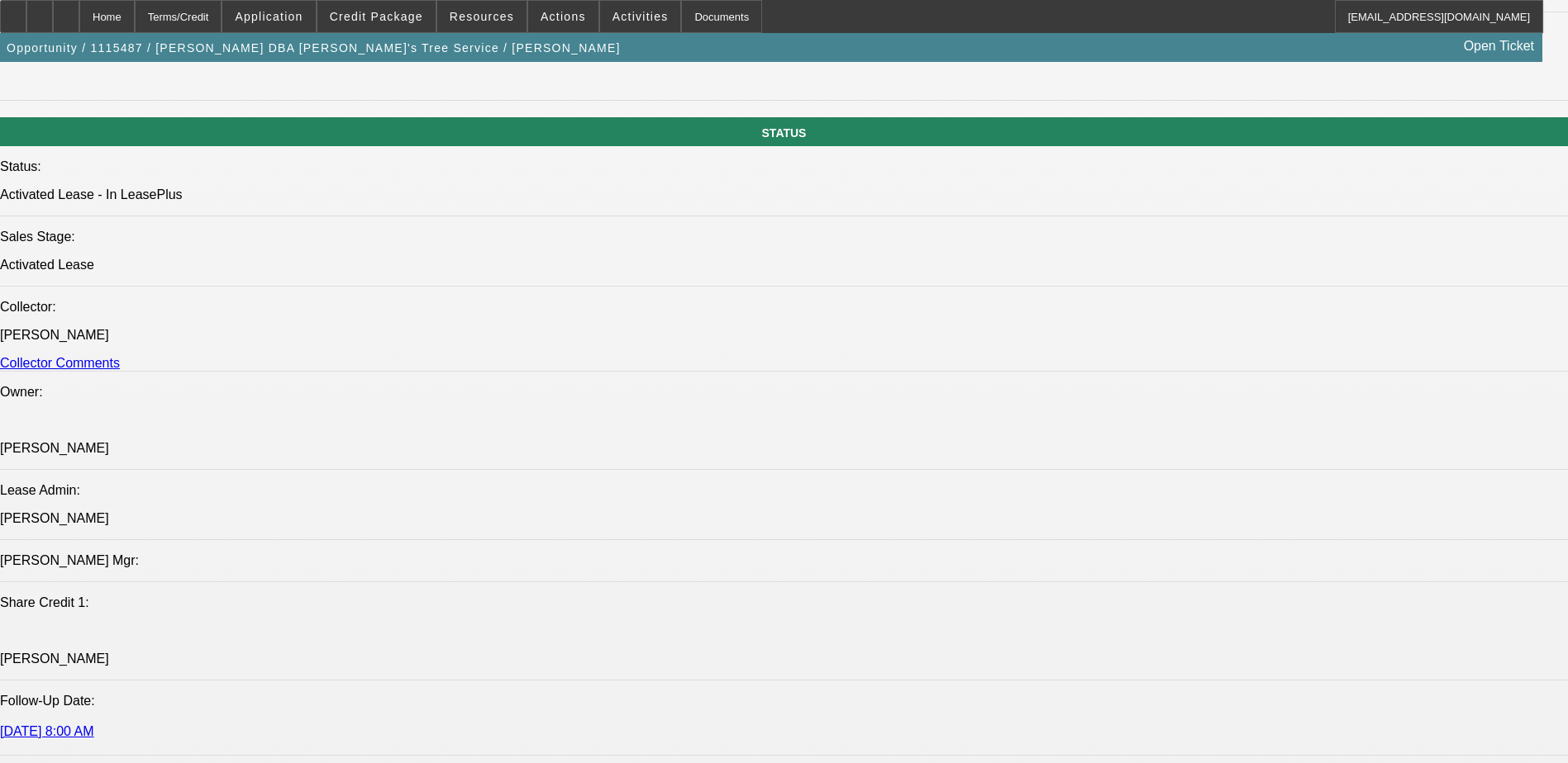
select select "2"
select select "0"
select select "1"
select select "2"
select select "6"
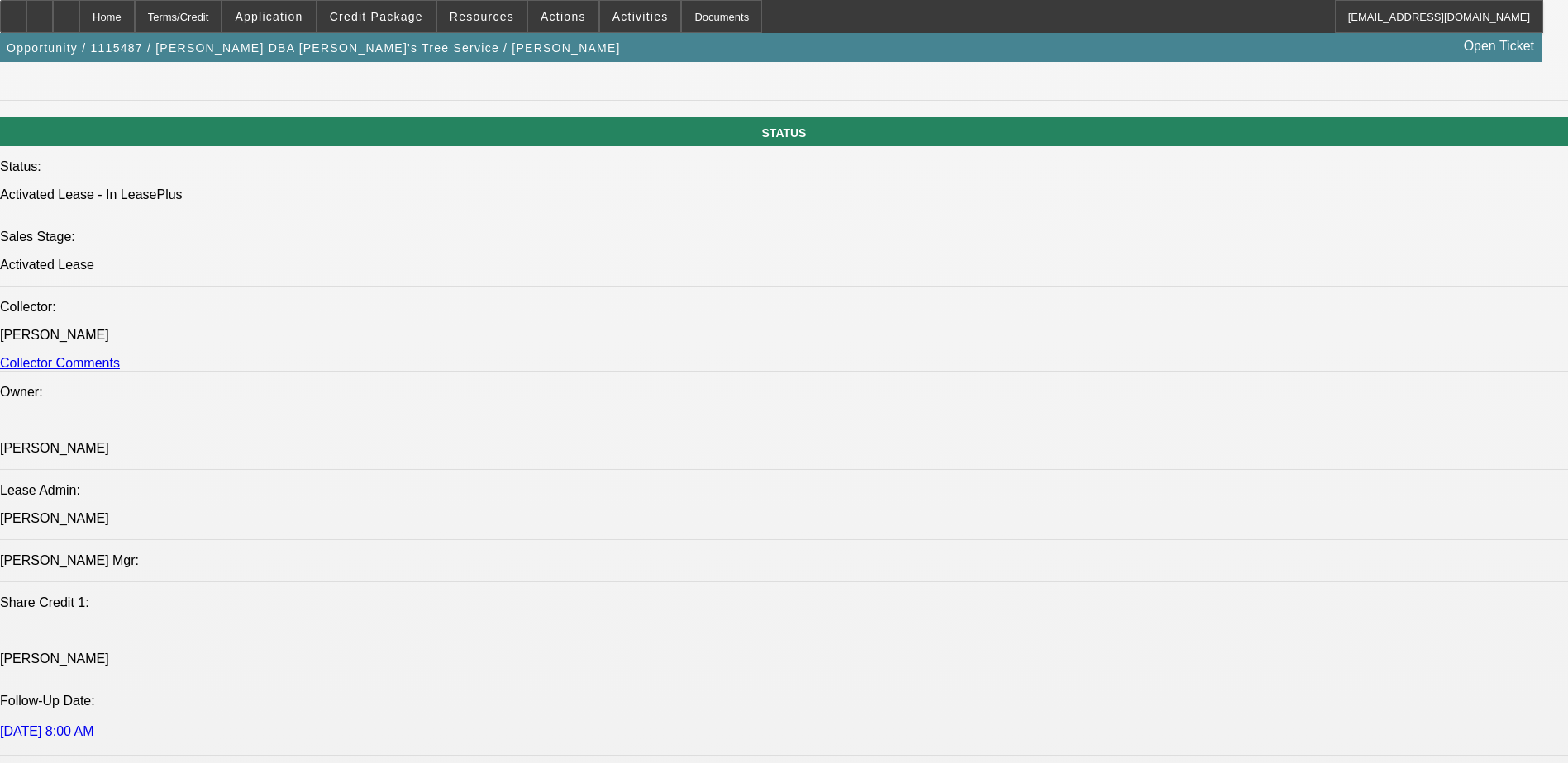
select select "1"
select select "2"
select select "6"
select select "1"
select select "2"
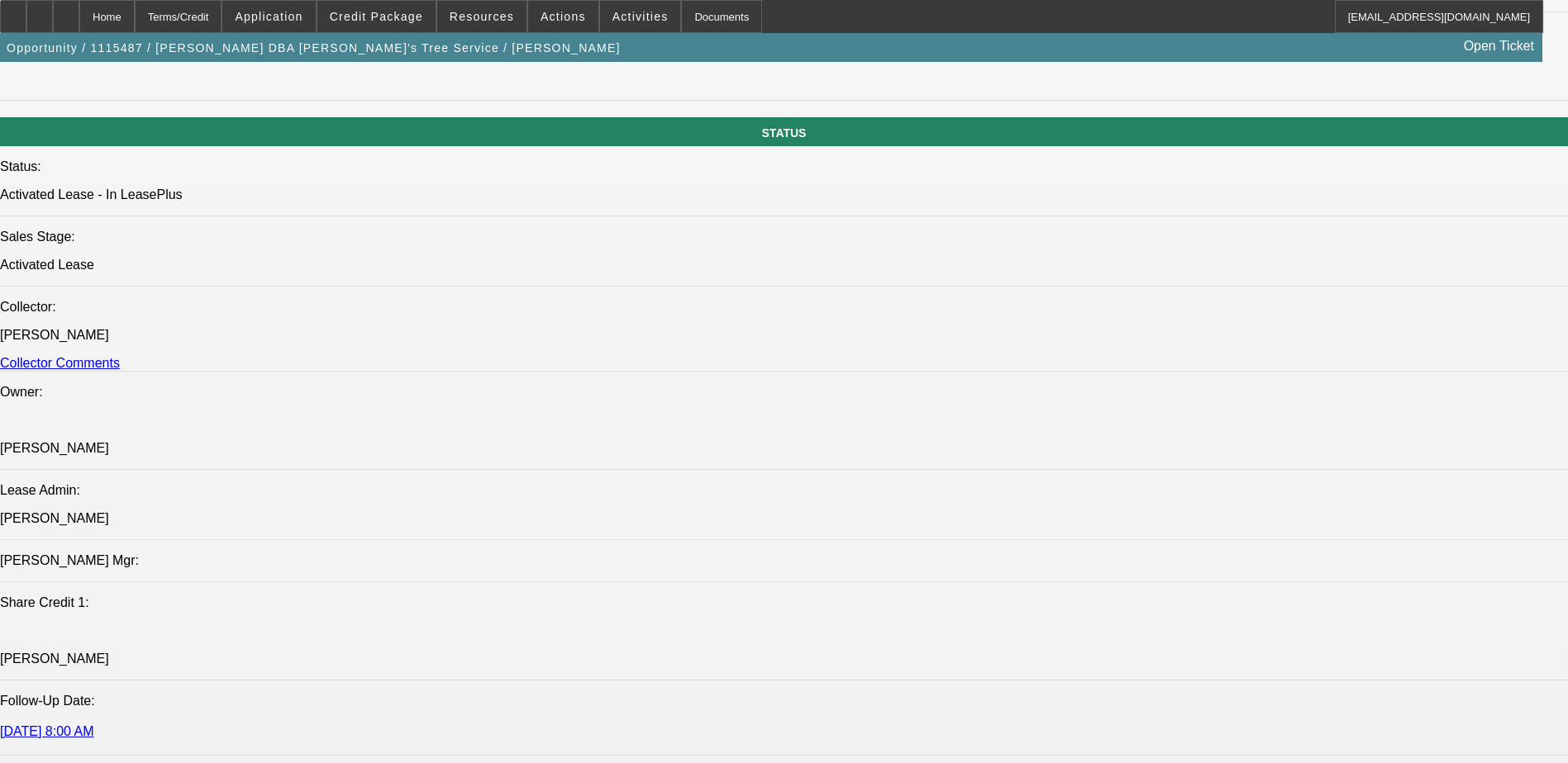
select select "6"
select select "1"
select select "2"
select select "6"
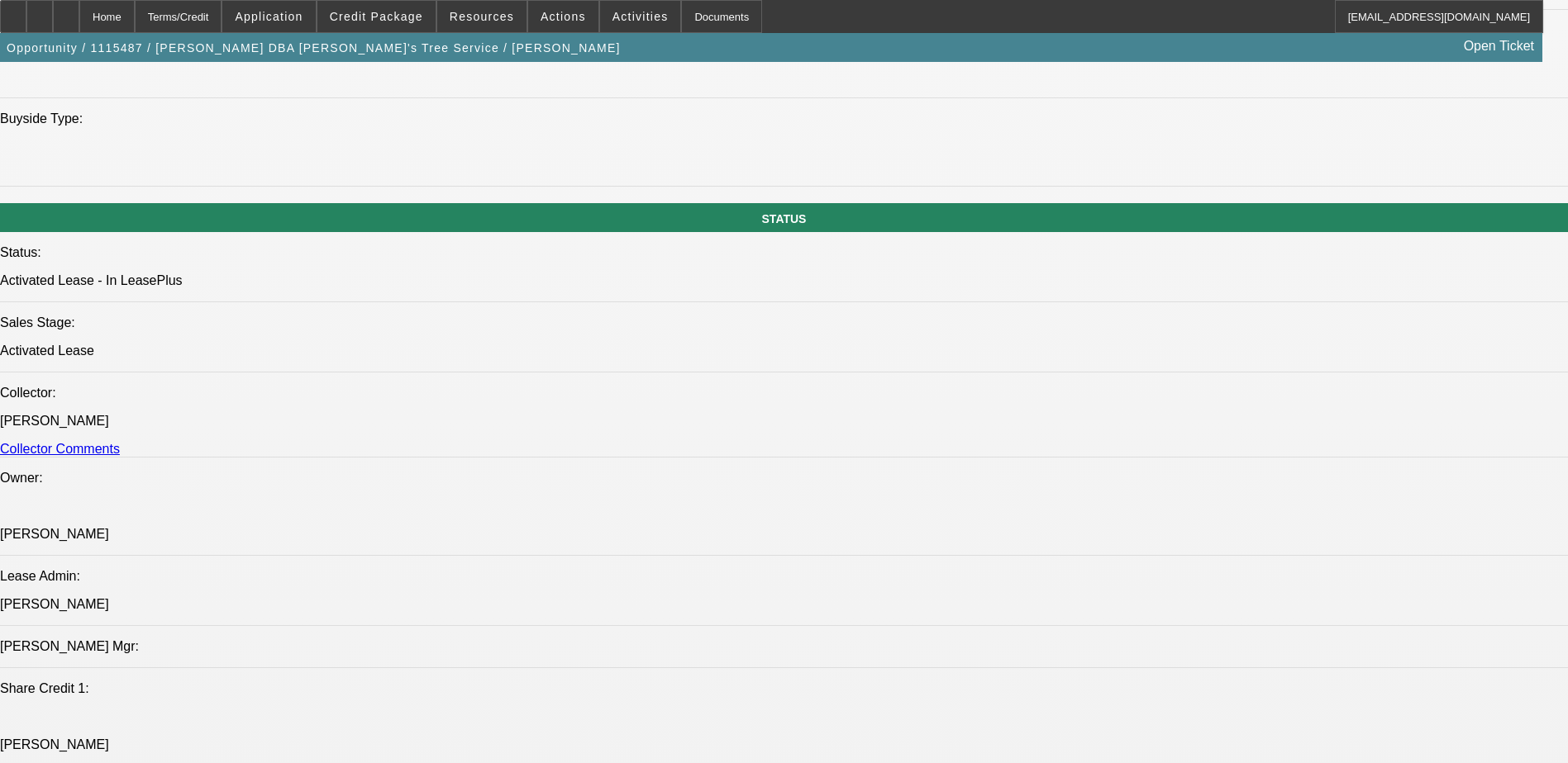
scroll to position [1758, 0]
